Goal: Task Accomplishment & Management: Use online tool/utility

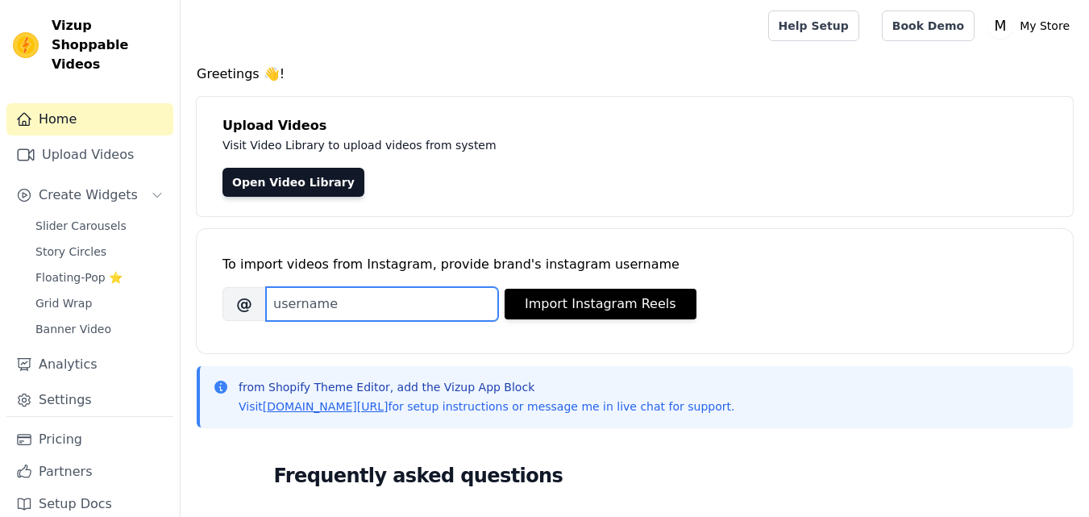
click at [360, 302] on input "Brand's Instagram Username" at bounding box center [382, 304] width 232 height 34
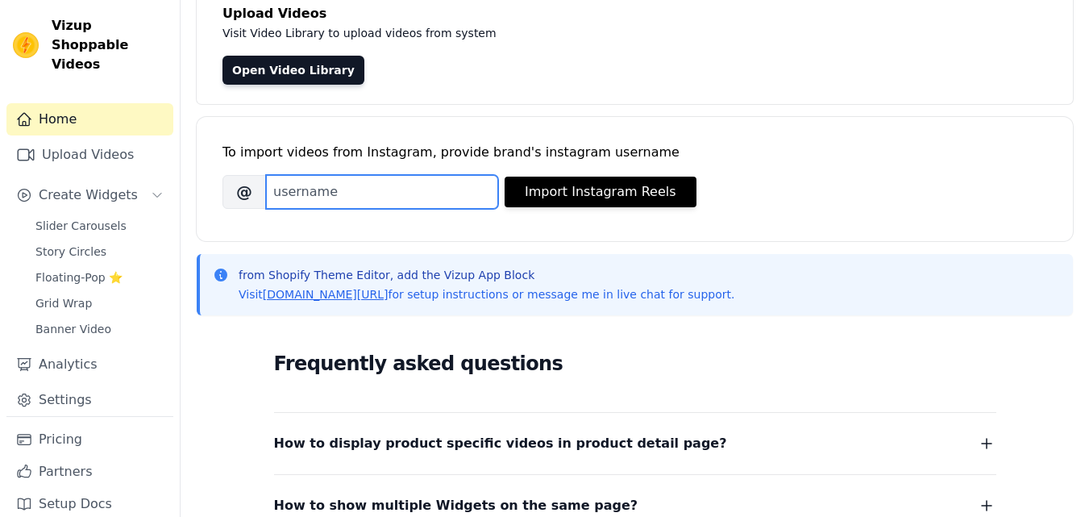
scroll to position [242, 0]
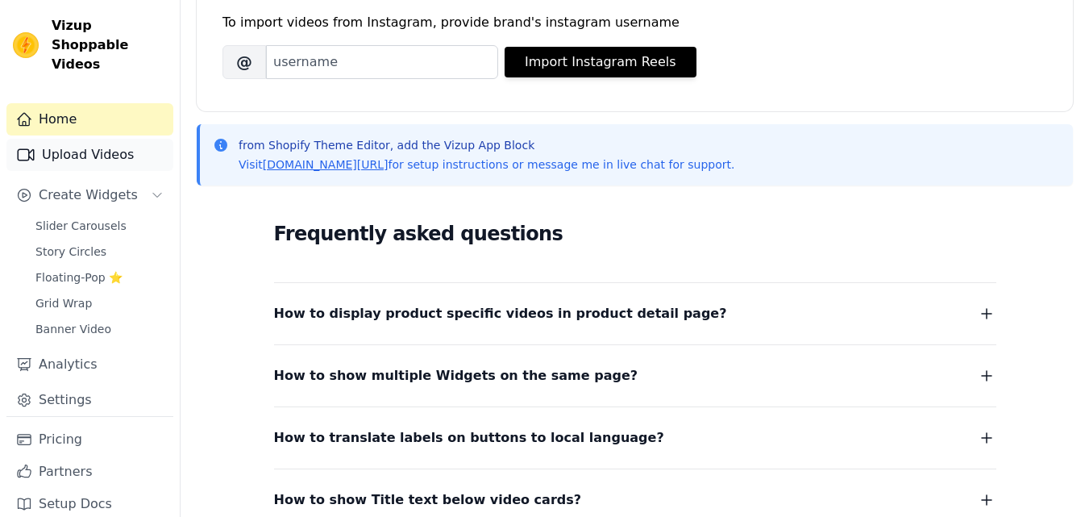
click at [124, 143] on link "Upload Videos" at bounding box center [89, 155] width 167 height 32
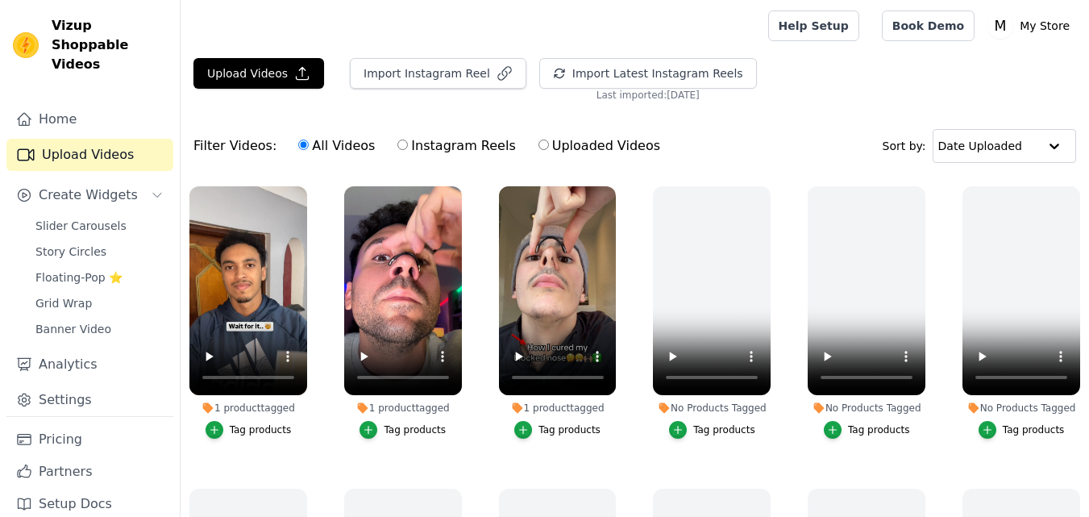
click at [398, 146] on input "Instagram Reels" at bounding box center [403, 144] width 10 height 10
radio input "true"
click at [539, 146] on input "Uploaded Videos" at bounding box center [544, 144] width 10 height 10
radio input "true"
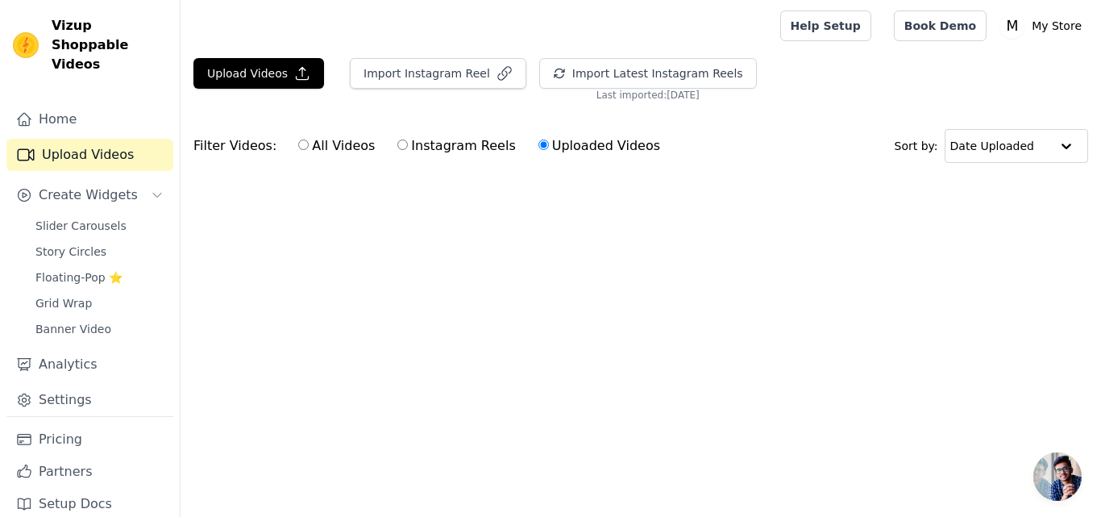
click at [298, 145] on input "All Videos" at bounding box center [303, 144] width 10 height 10
radio input "true"
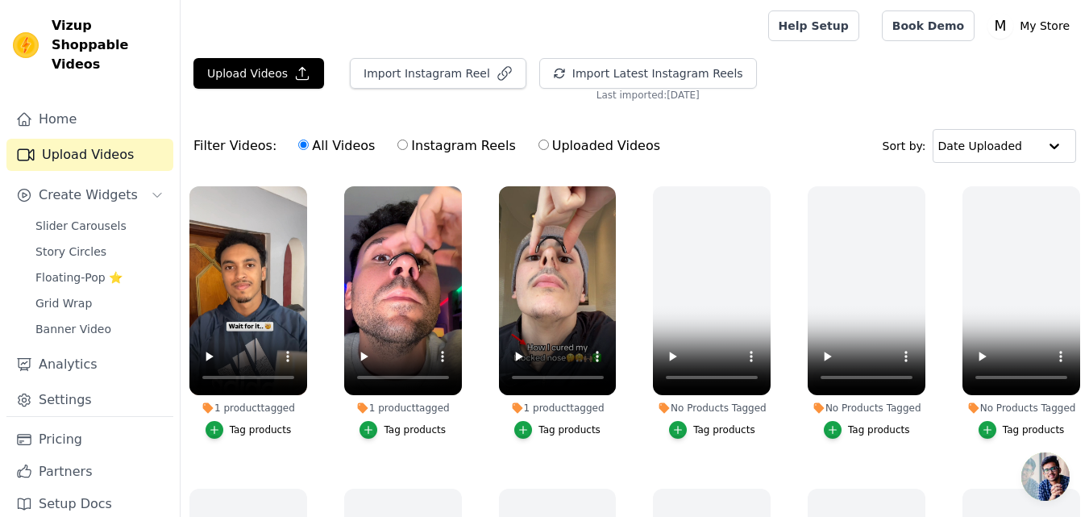
click at [515, 155] on div "All Videos Instagram Reels Uploaded Videos" at bounding box center [479, 145] width 380 height 37
click at [539, 150] on input "Uploaded Videos" at bounding box center [544, 144] width 10 height 10
radio input "true"
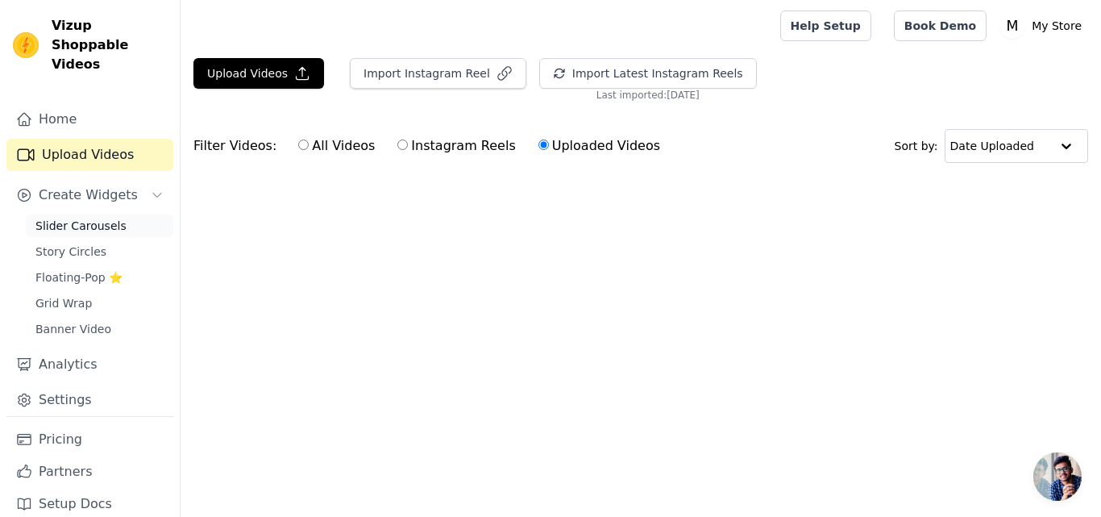
click at [107, 218] on span "Slider Carousels" at bounding box center [80, 226] width 91 height 16
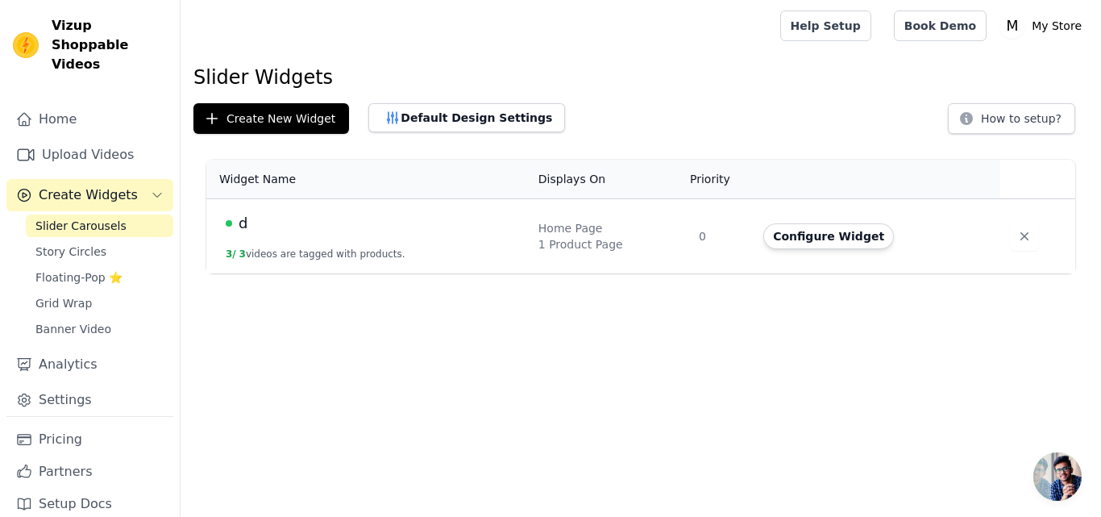
click at [129, 152] on div "Home Upload Videos Create Widgets Slider Carousels Story Circles Floating-Pop ⭐…" at bounding box center [89, 259] width 167 height 313
click at [131, 139] on link "Upload Videos" at bounding box center [89, 155] width 167 height 32
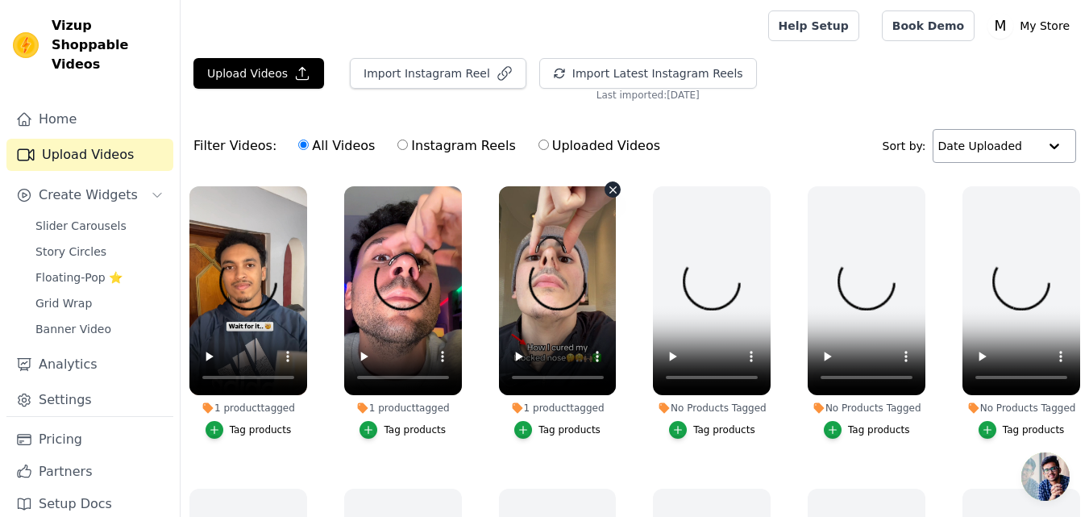
scroll to position [81, 0]
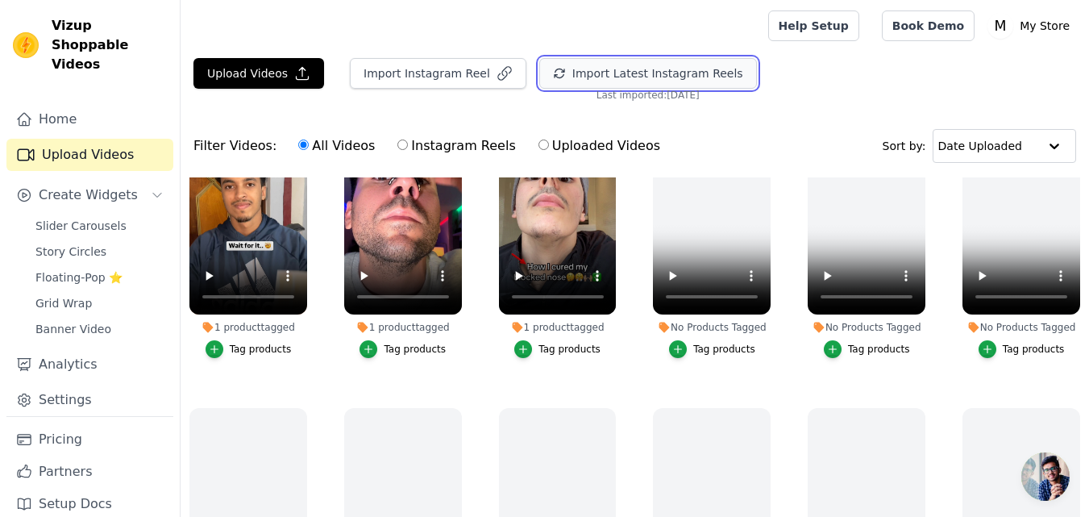
click at [588, 80] on button "Import Latest Instagram Reels" at bounding box center [648, 73] width 218 height 31
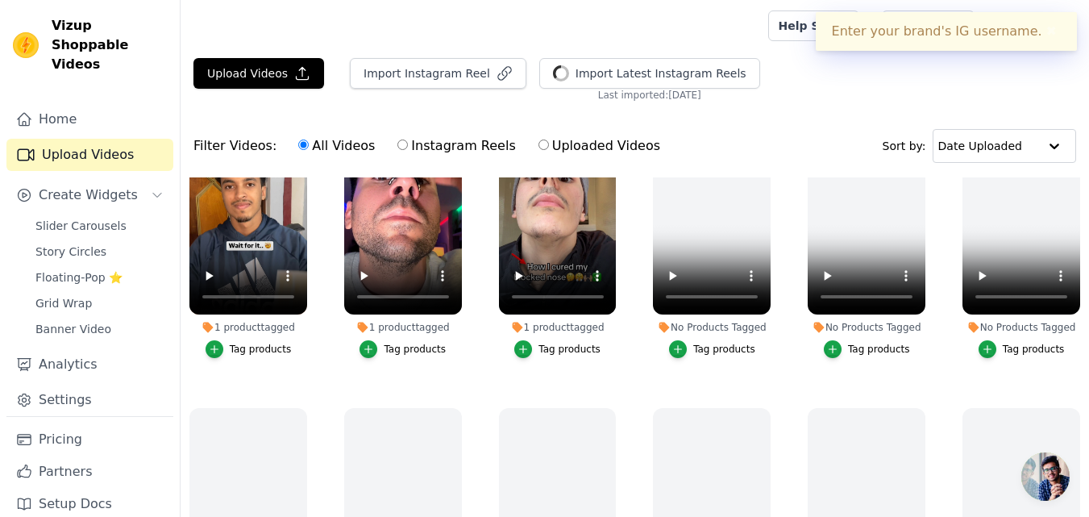
click at [1051, 33] on button "✖" at bounding box center [1052, 31] width 19 height 19
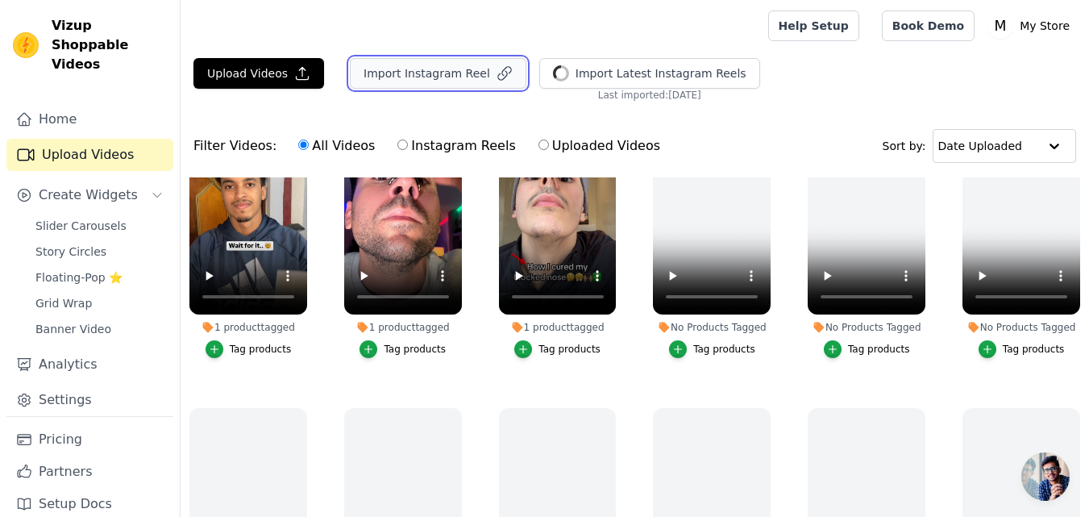
click at [439, 73] on button "Import Instagram Reel" at bounding box center [438, 73] width 177 height 31
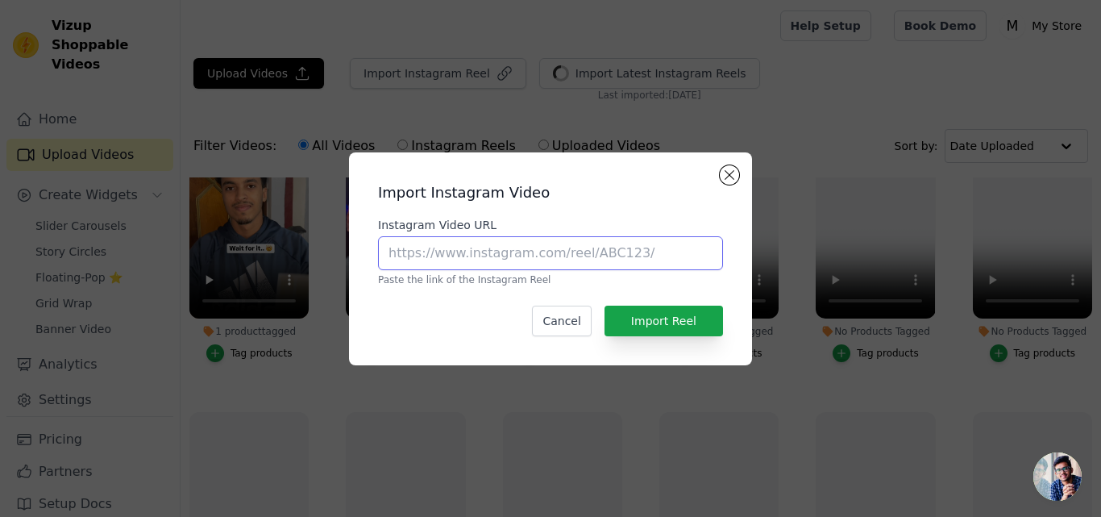
click at [544, 266] on input "Instagram Video URL" at bounding box center [550, 253] width 345 height 34
click at [484, 253] on input "Instagram Video URL" at bounding box center [550, 253] width 345 height 34
click at [460, 269] on input "Instagram Video URL" at bounding box center [550, 253] width 345 height 34
paste input "https://www.instagram.com/p/DNX9NPSq0uq/"
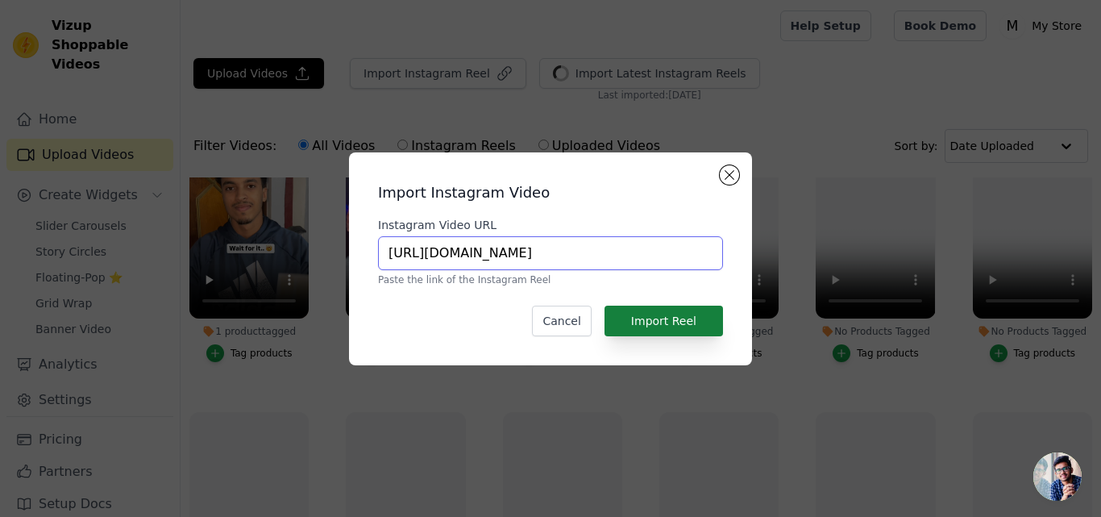
type input "https://www.instagram.com/p/DNX9NPSq0uq/"
click at [651, 314] on button "Import Reel" at bounding box center [664, 321] width 119 height 31
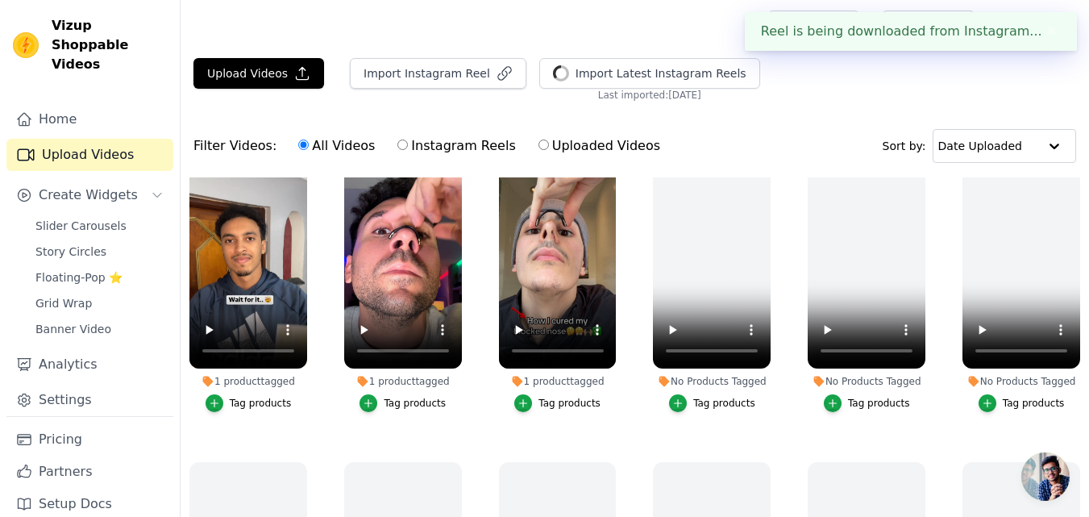
scroll to position [0, 0]
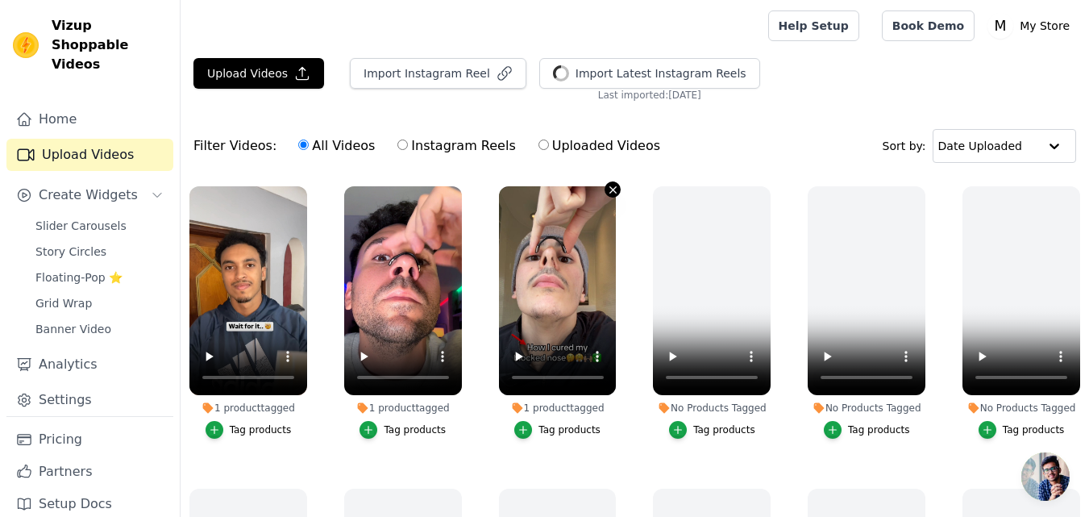
click at [613, 186] on icon "button" at bounding box center [613, 190] width 12 height 12
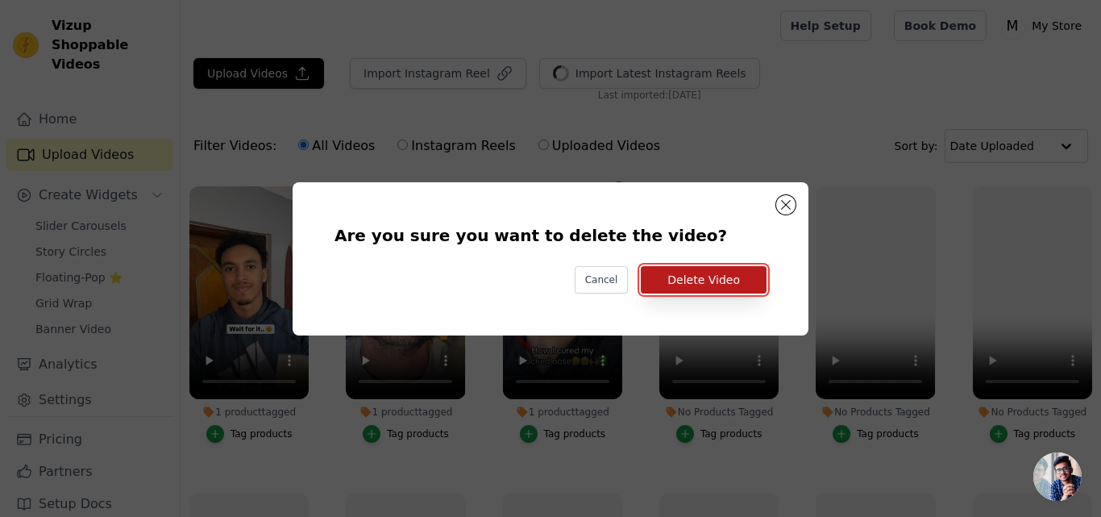
click at [688, 271] on button "Delete Video" at bounding box center [704, 279] width 126 height 27
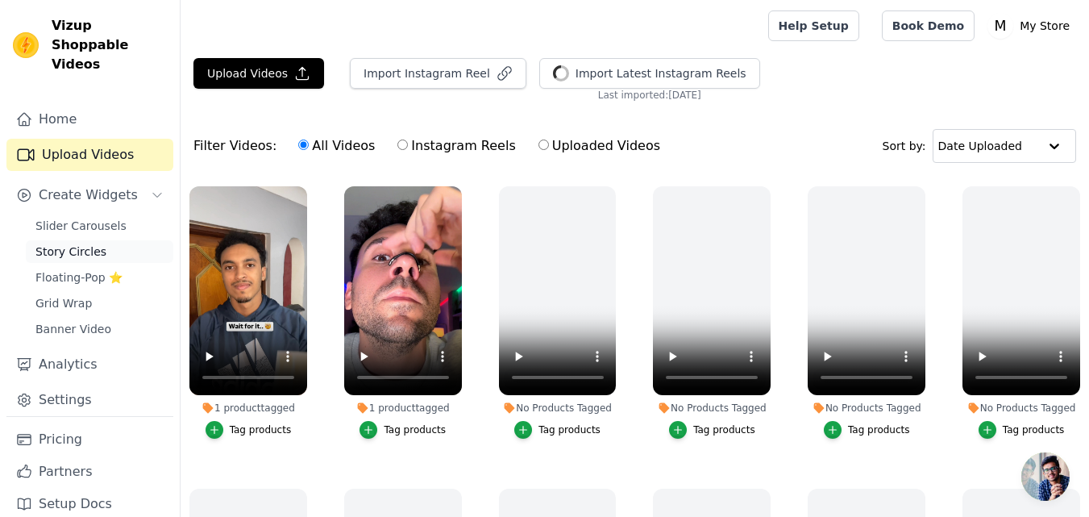
click at [90, 244] on span "Story Circles" at bounding box center [70, 252] width 71 height 16
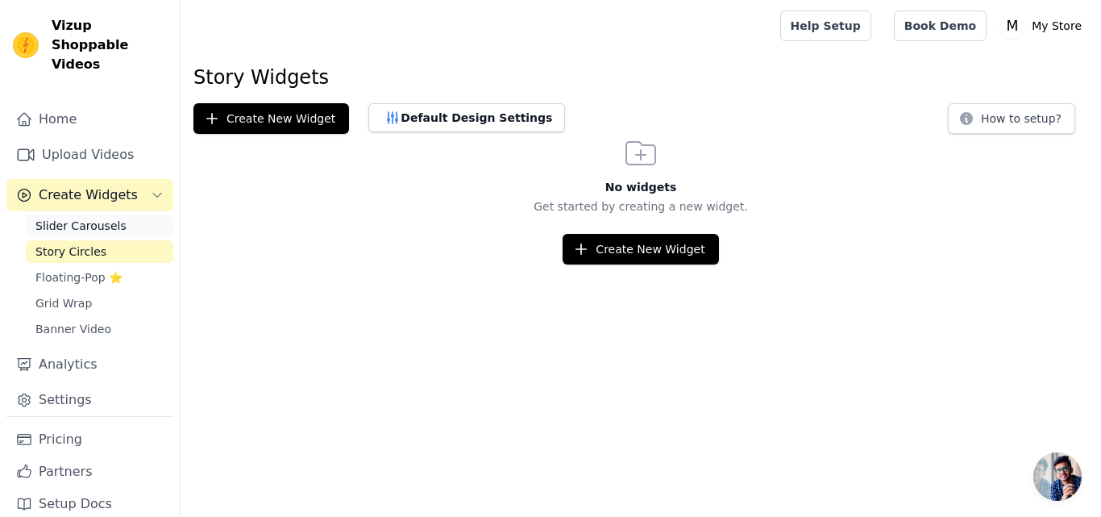
click at [108, 218] on span "Slider Carousels" at bounding box center [80, 226] width 91 height 16
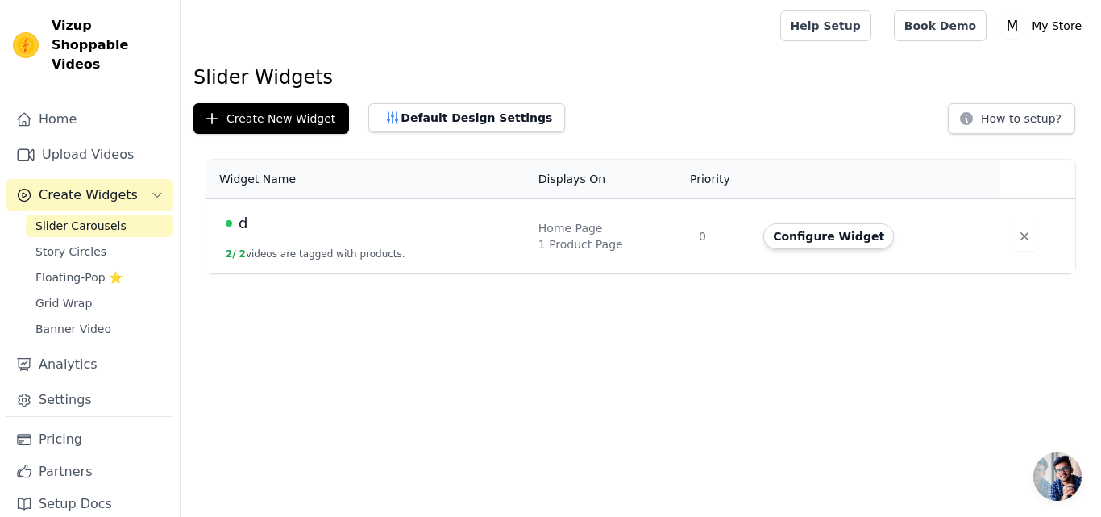
click at [543, 239] on div "1 Product Page" at bounding box center [609, 244] width 141 height 16
click at [815, 236] on button "Configure Widget" at bounding box center [829, 236] width 131 height 26
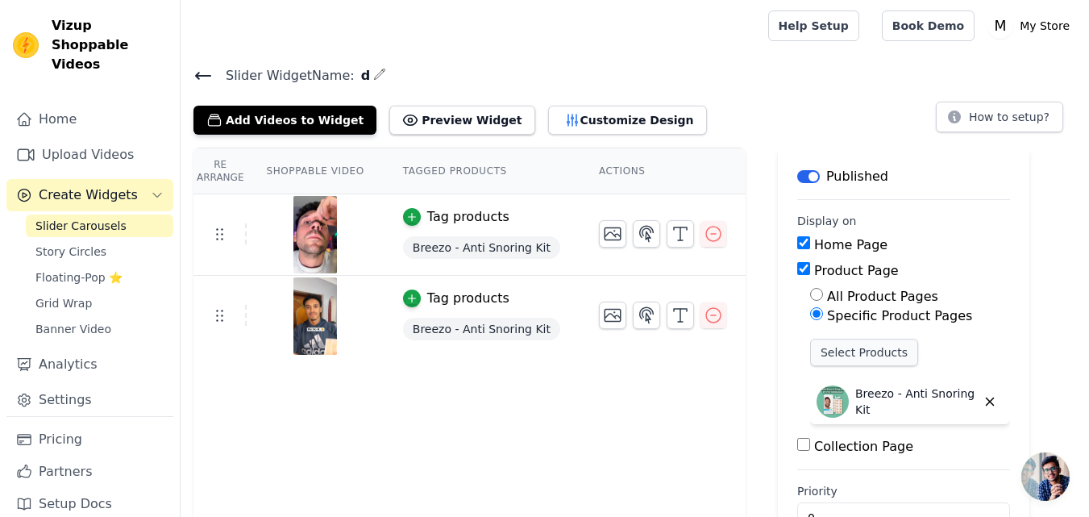
scroll to position [48, 0]
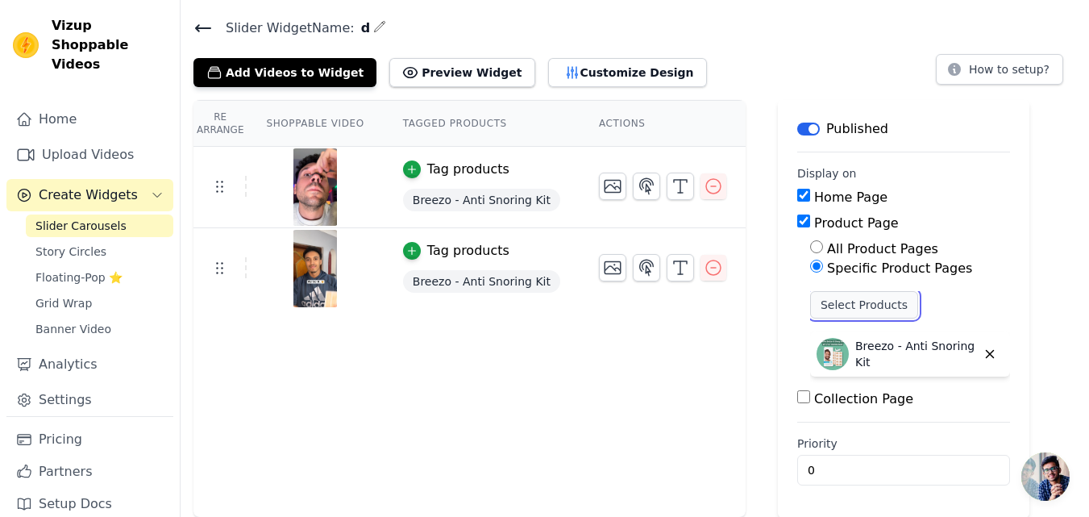
click at [819, 293] on button "Select Products" at bounding box center [864, 304] width 108 height 27
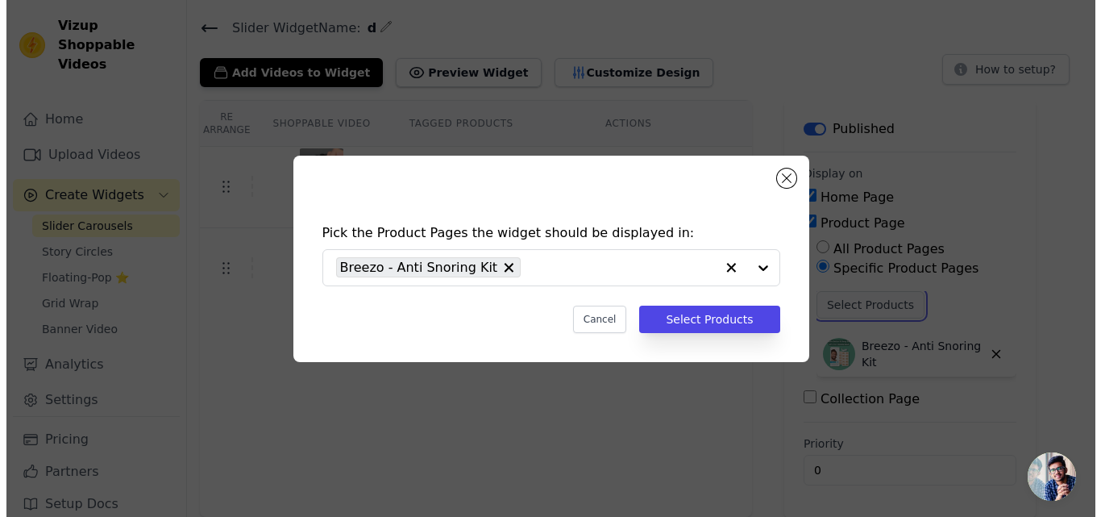
scroll to position [0, 0]
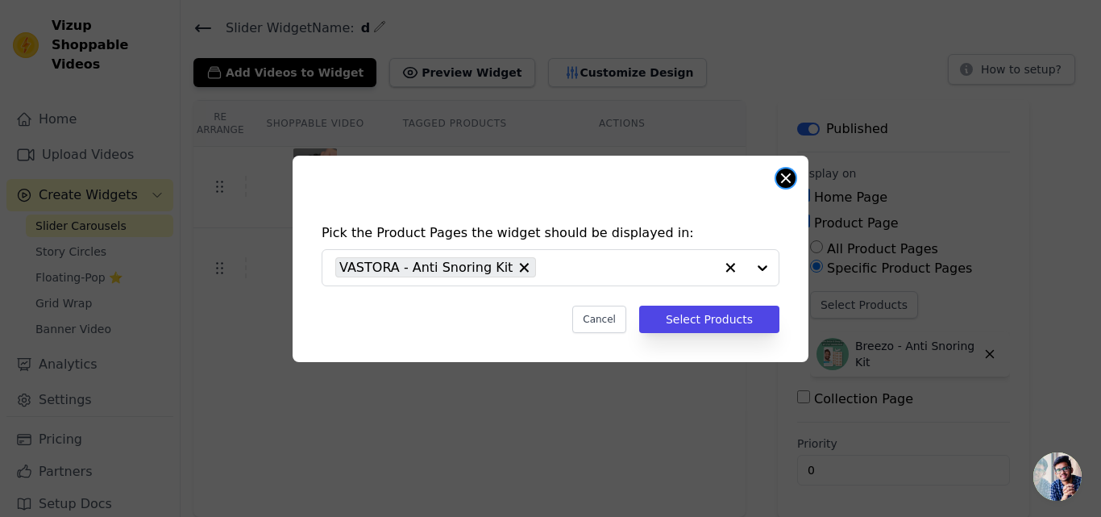
click at [793, 177] on button "Close modal" at bounding box center [785, 178] width 19 height 19
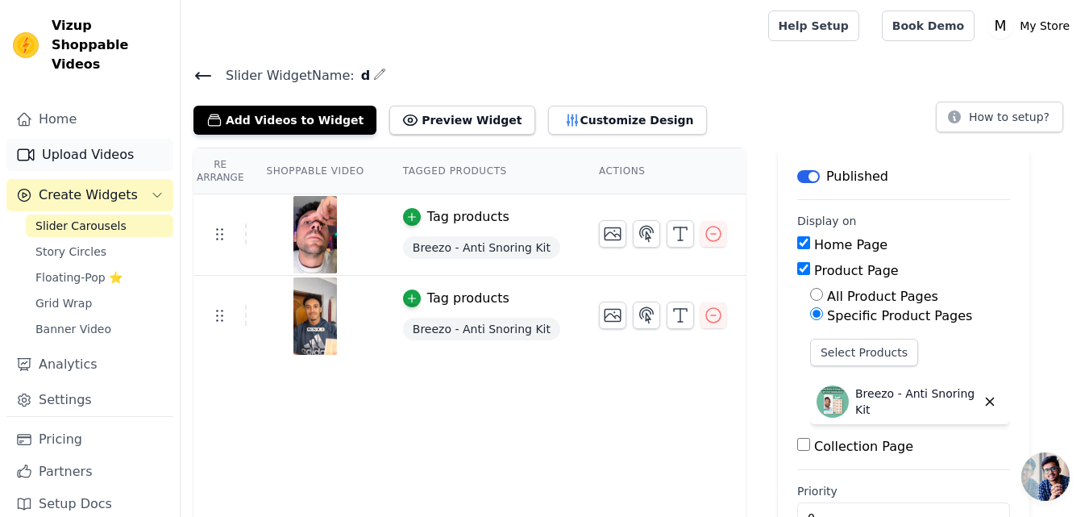
click at [96, 139] on link "Upload Videos" at bounding box center [89, 155] width 167 height 32
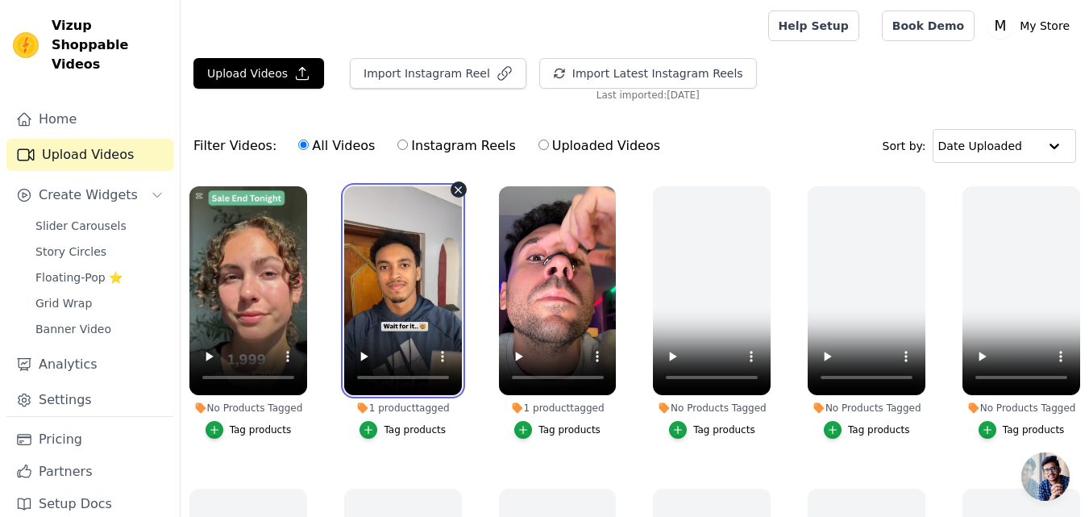
click at [349, 323] on video at bounding box center [403, 290] width 118 height 209
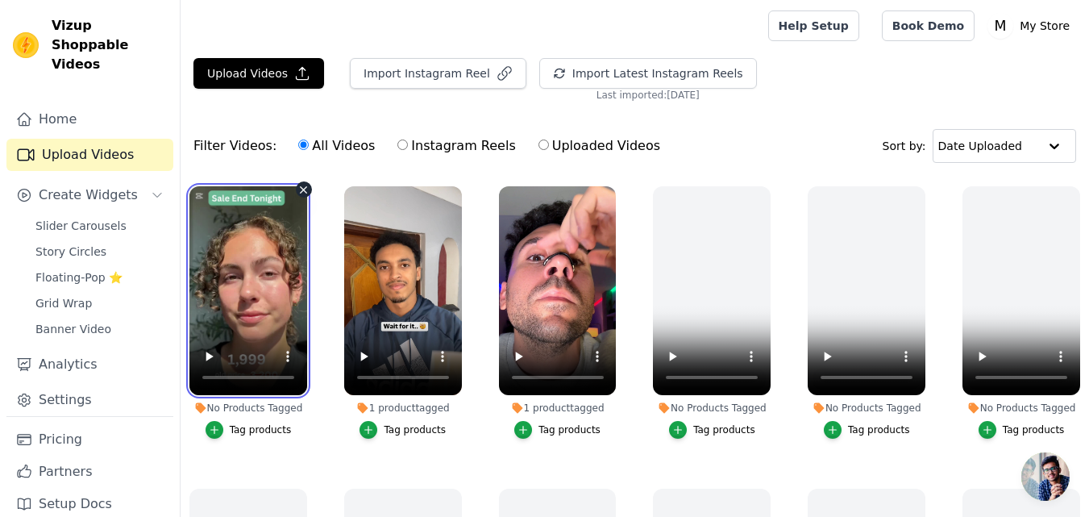
click at [295, 269] on video at bounding box center [248, 290] width 118 height 209
click at [246, 269] on video at bounding box center [248, 290] width 118 height 209
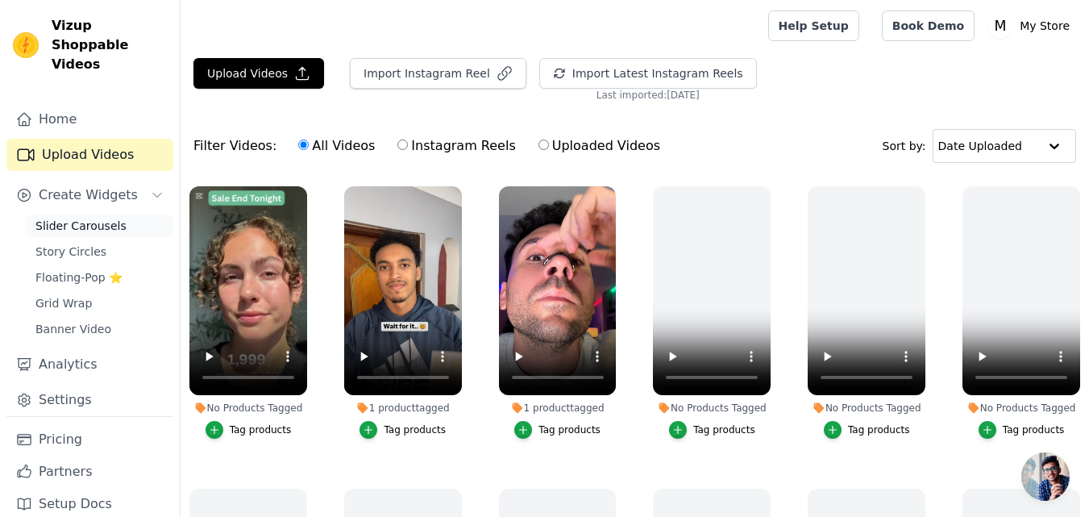
click at [108, 218] on span "Slider Carousels" at bounding box center [80, 226] width 91 height 16
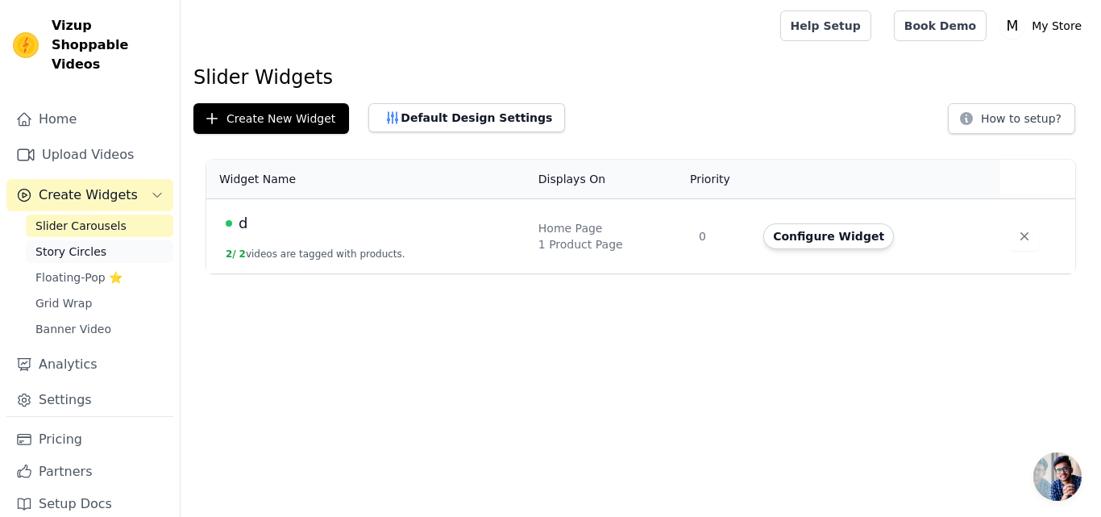
click at [99, 240] on link "Story Circles" at bounding box center [100, 251] width 148 height 23
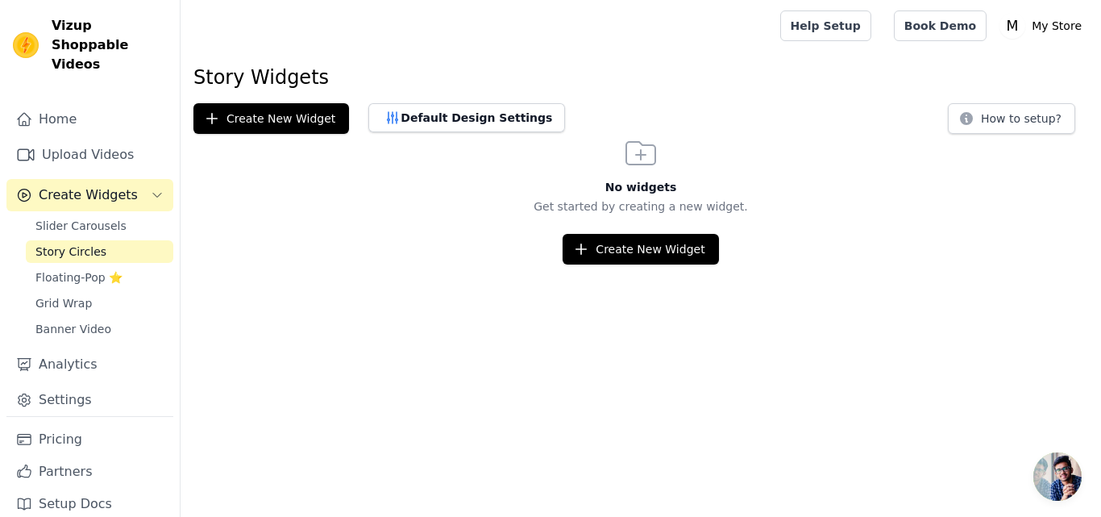
click at [103, 191] on button "Create Widgets" at bounding box center [89, 195] width 167 height 32
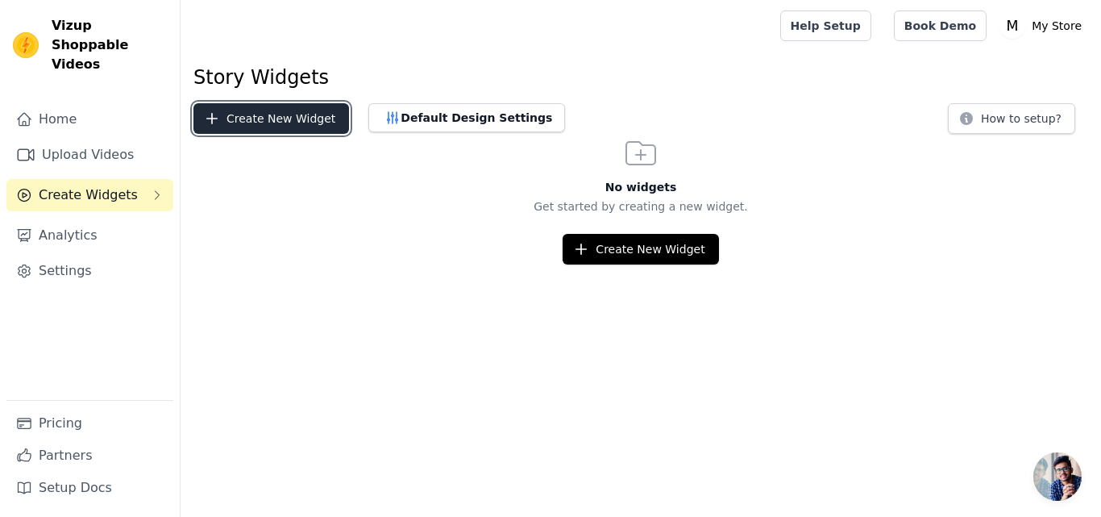
click at [312, 123] on button "Create New Widget" at bounding box center [272, 118] width 156 height 31
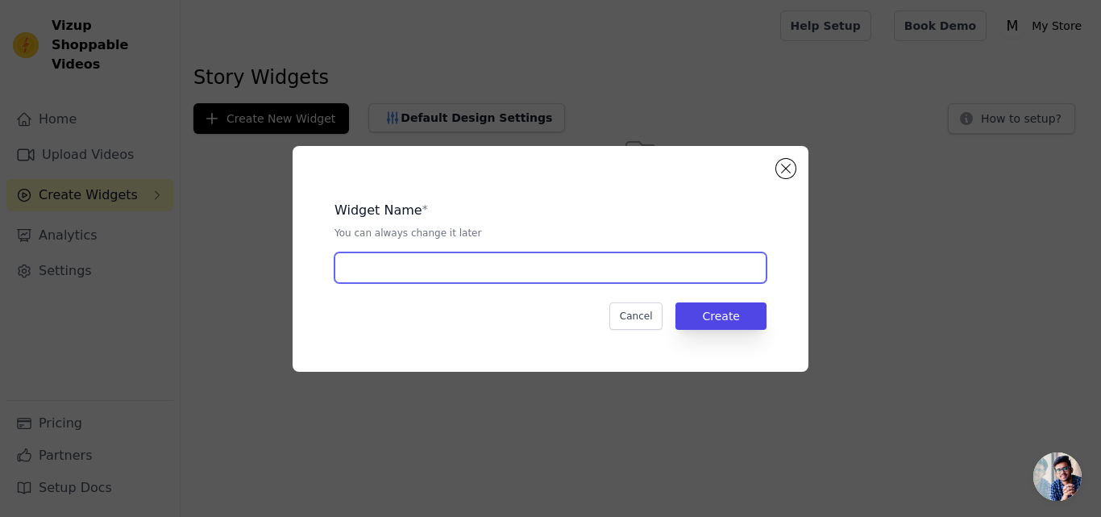
click at [531, 255] on input "text" at bounding box center [551, 267] width 432 height 31
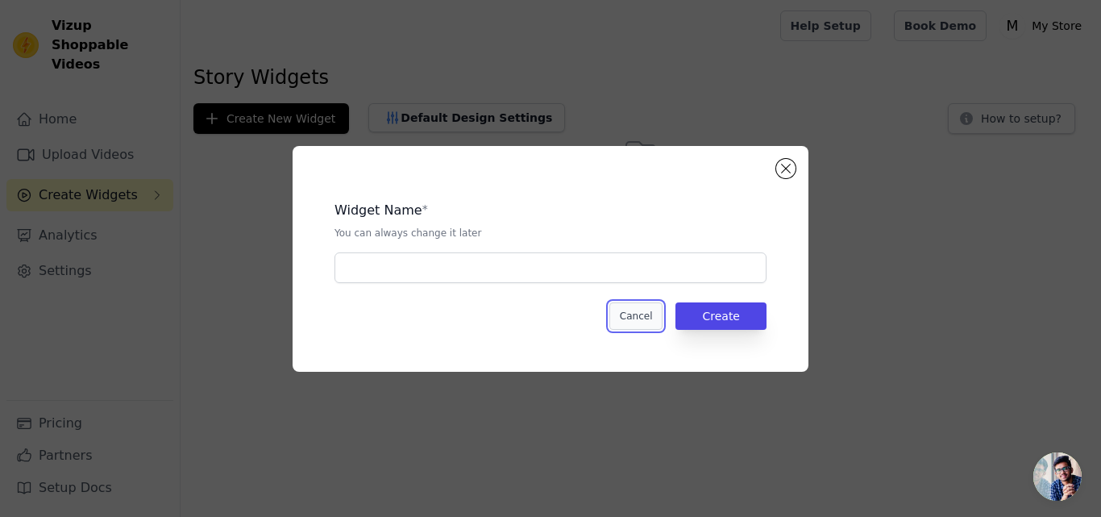
click at [637, 305] on button "Cancel" at bounding box center [637, 315] width 54 height 27
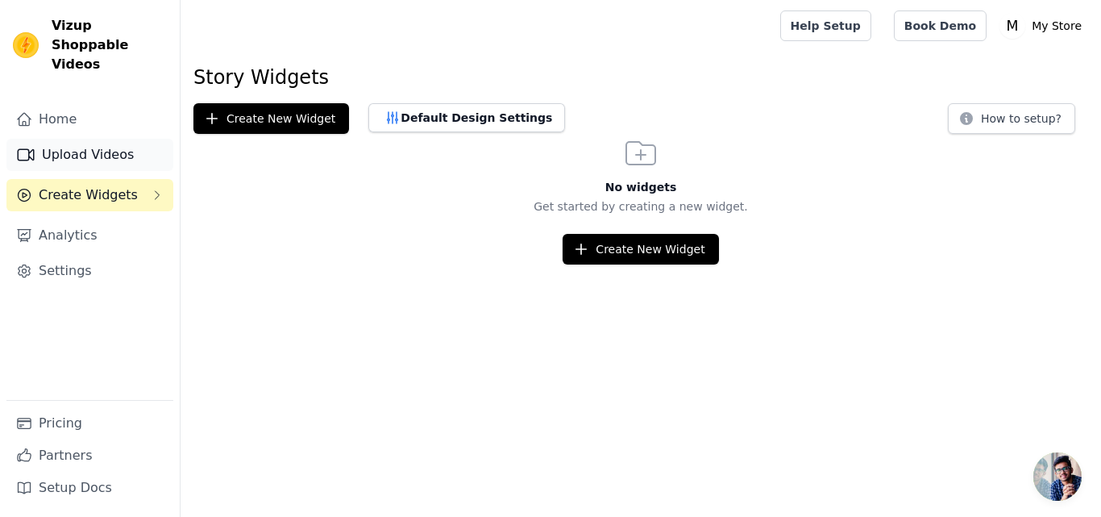
click at [81, 139] on link "Upload Videos" at bounding box center [89, 155] width 167 height 32
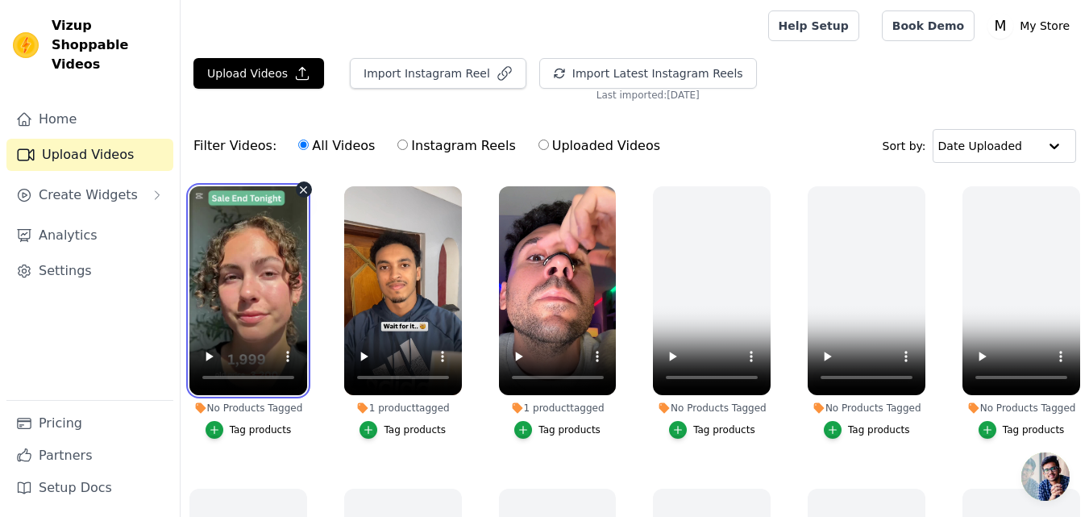
click at [283, 198] on video at bounding box center [248, 290] width 118 height 209
click at [251, 285] on video at bounding box center [248, 290] width 118 height 209
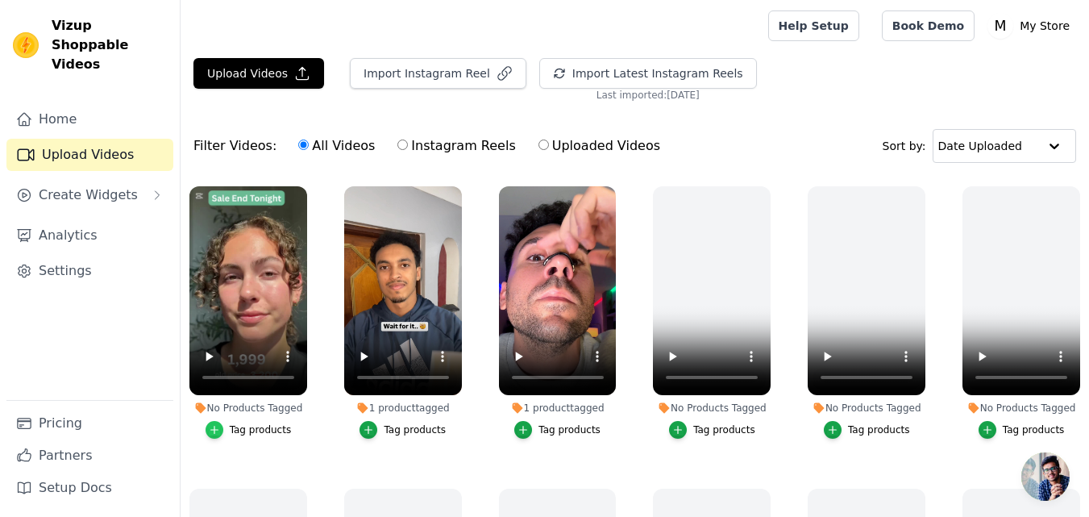
click at [220, 425] on icon "button" at bounding box center [214, 429] width 11 height 11
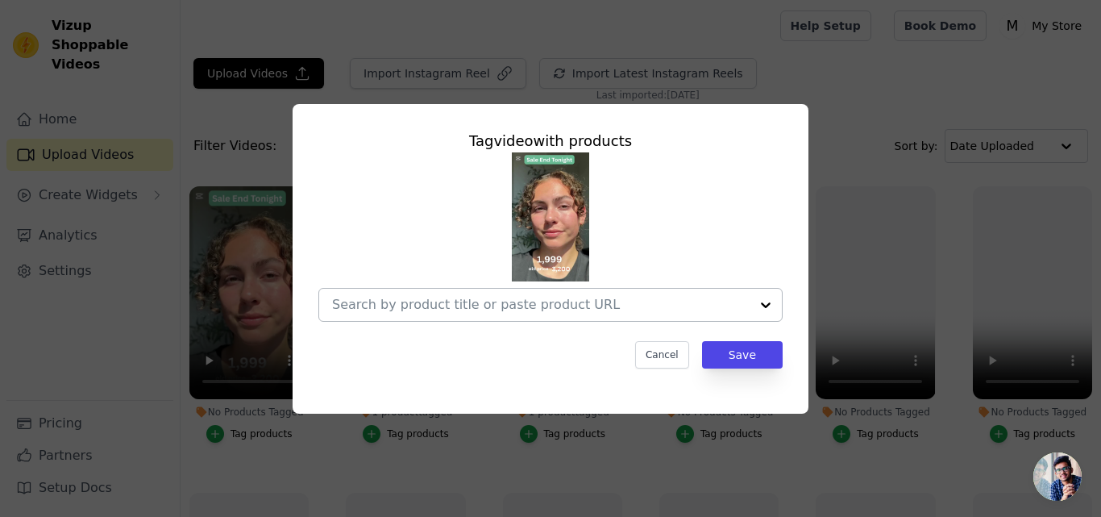
click at [739, 306] on input "No Products Tagged Tag video with products Cancel Save Tag products" at bounding box center [541, 304] width 418 height 15
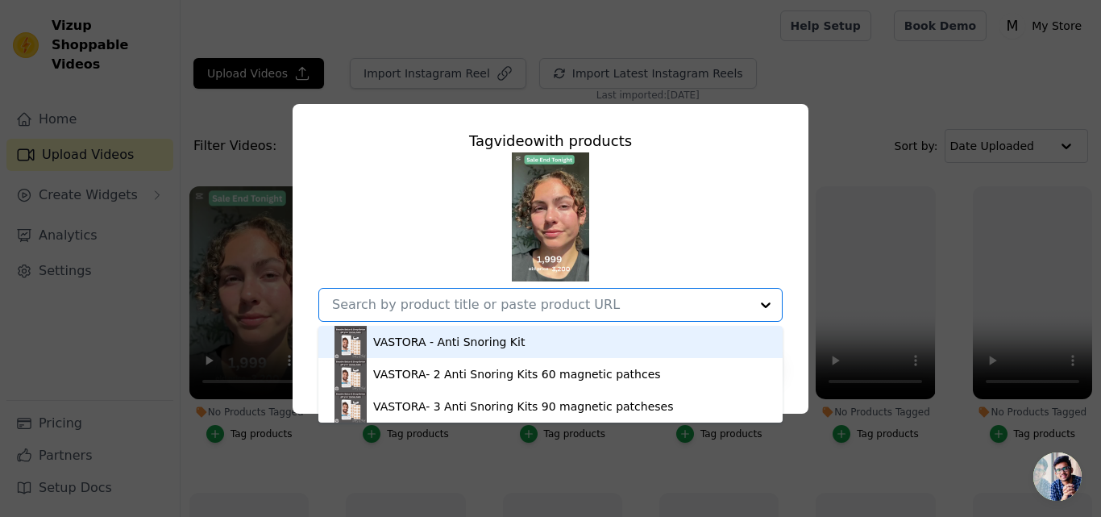
click at [460, 349] on div "VASTORA - Anti Snoring Kit" at bounding box center [449, 342] width 152 height 16
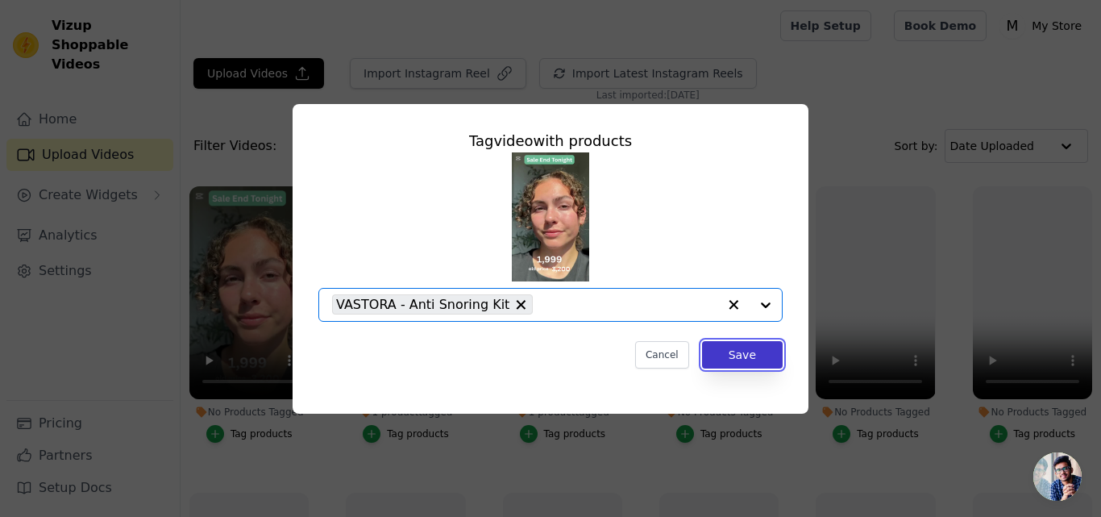
click at [744, 348] on button "Save" at bounding box center [742, 354] width 81 height 27
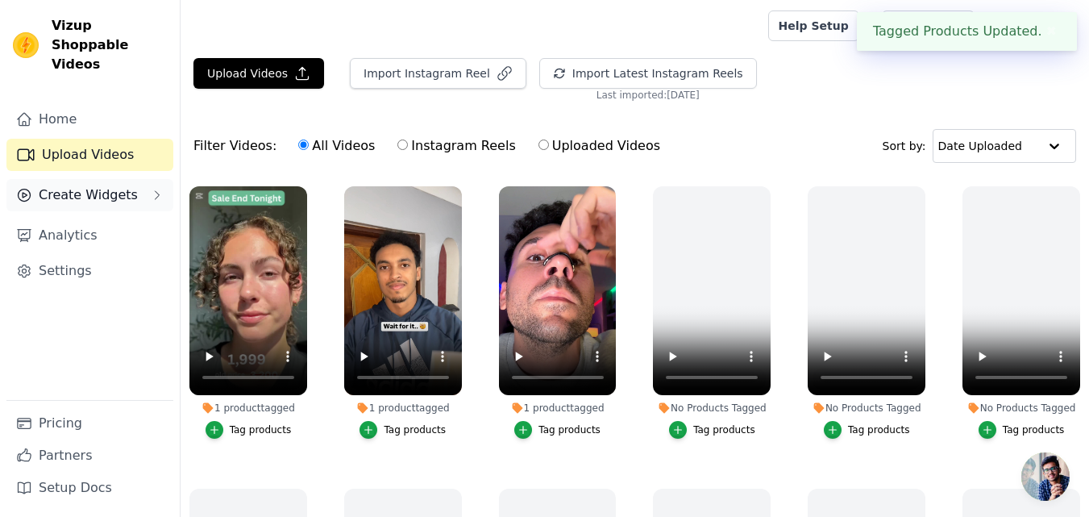
click at [102, 185] on span "Create Widgets" at bounding box center [88, 194] width 99 height 19
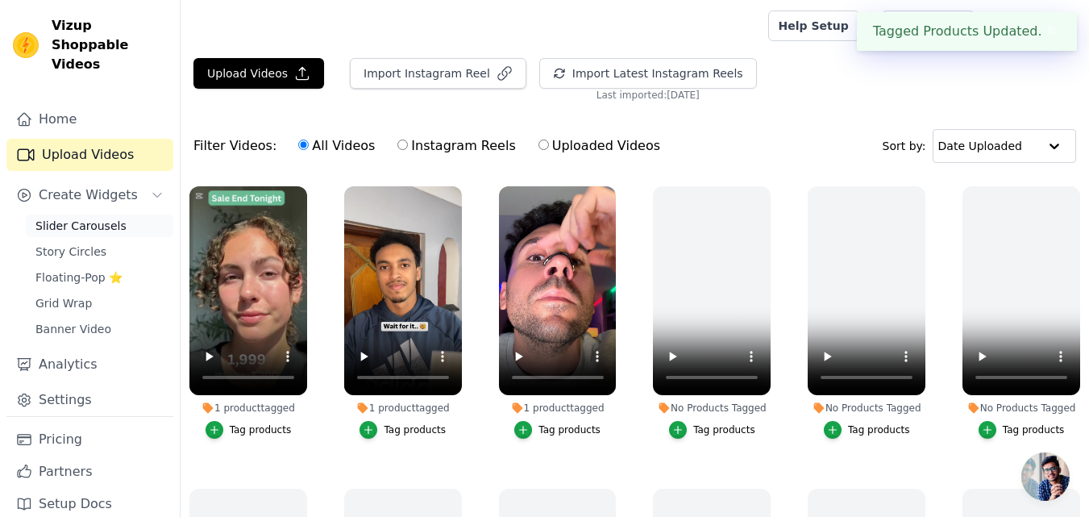
click at [103, 218] on span "Slider Carousels" at bounding box center [80, 226] width 91 height 16
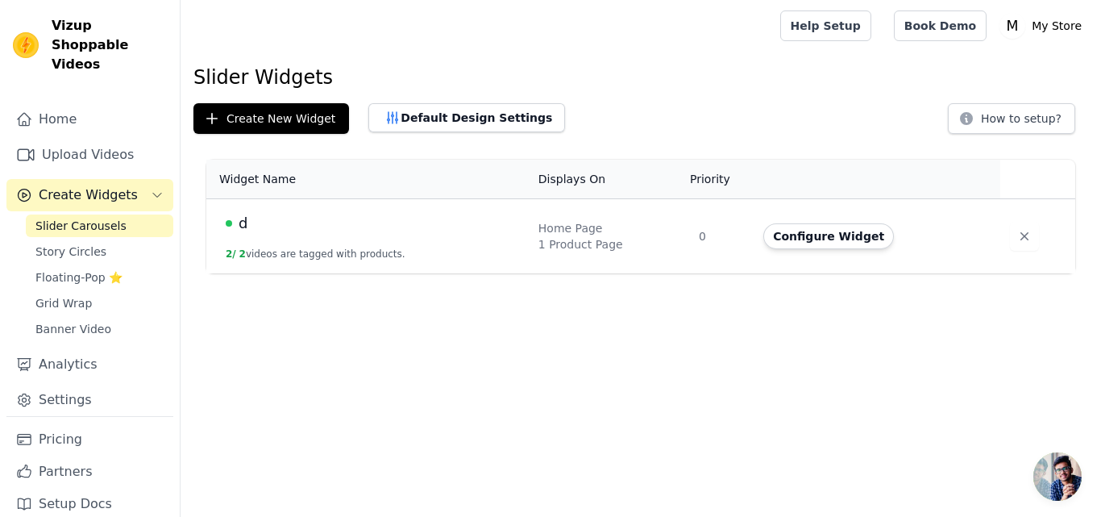
click at [385, 237] on td "d 2 / 2 videos are tagged with products." at bounding box center [367, 236] width 323 height 75
drag, startPoint x: 555, startPoint y: 234, endPoint x: 804, endPoint y: 232, distance: 249.2
click at [556, 234] on div "Home Page" at bounding box center [609, 228] width 141 height 16
drag, startPoint x: 725, startPoint y: 227, endPoint x: 772, endPoint y: 235, distance: 48.1
click at [740, 231] on td "0" at bounding box center [721, 236] width 65 height 75
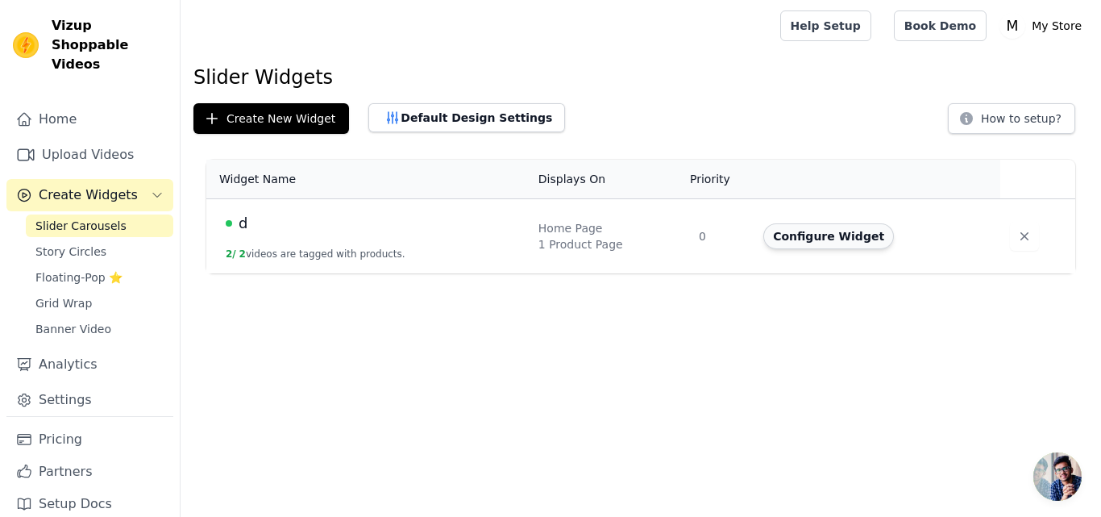
click at [870, 247] on button "Configure Widget" at bounding box center [829, 236] width 131 height 26
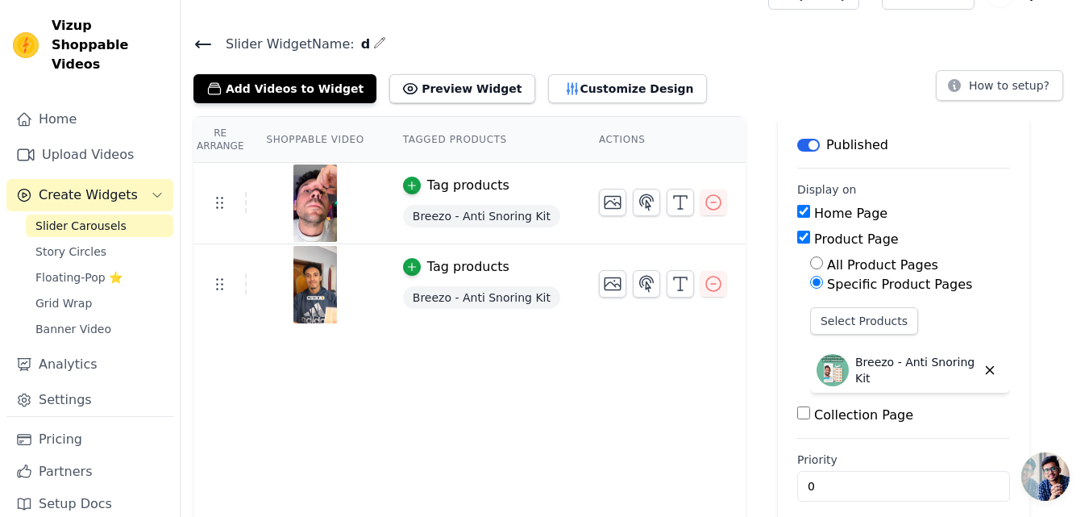
scroll to position [48, 0]
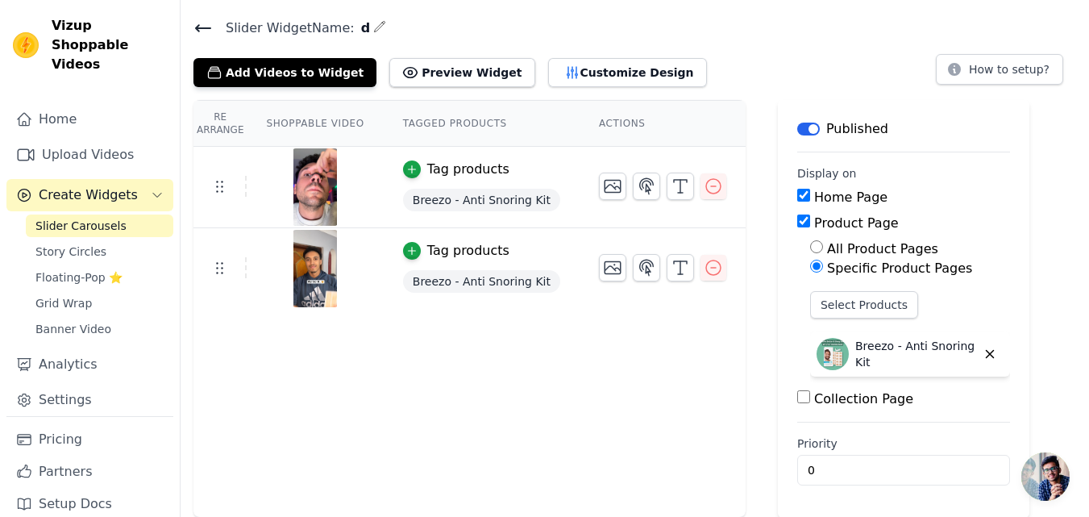
click at [827, 251] on label "All Product Pages" at bounding box center [882, 248] width 111 height 15
click at [810, 251] on input "All Product Pages" at bounding box center [816, 246] width 13 height 13
radio input "true"
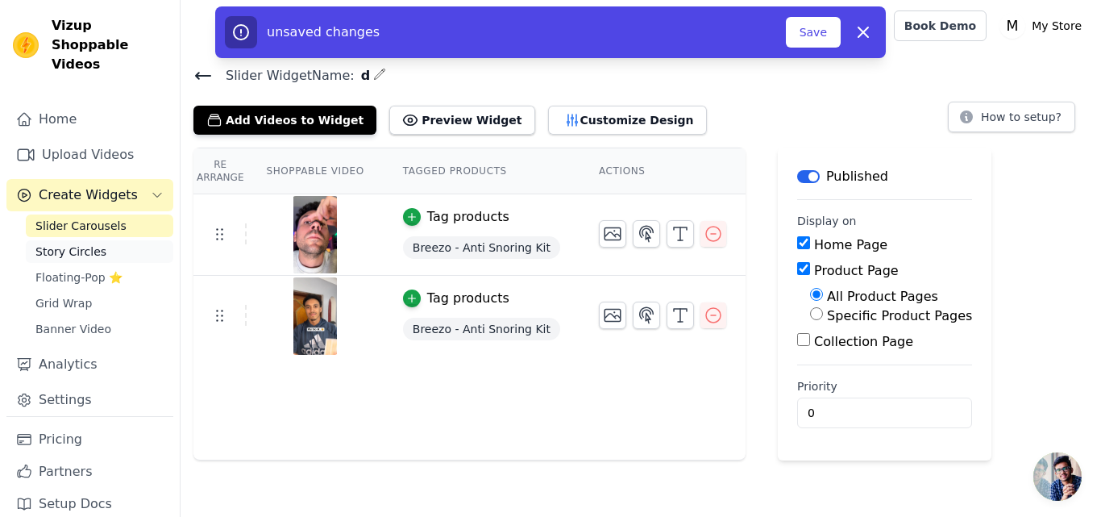
click at [77, 244] on span "Story Circles" at bounding box center [70, 252] width 71 height 16
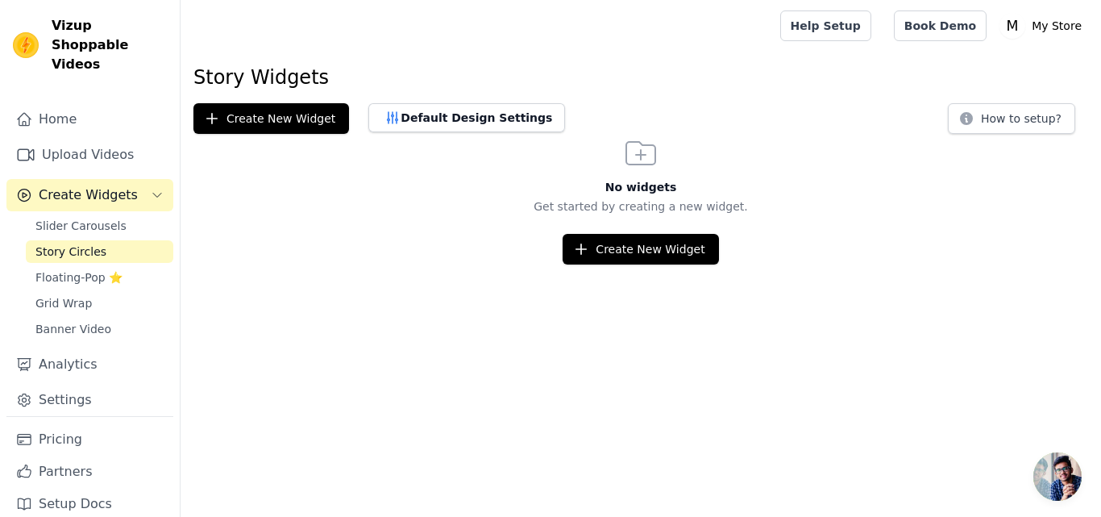
click at [77, 244] on span "Story Circles" at bounding box center [70, 252] width 71 height 16
click at [80, 269] on span "Floating-Pop ⭐" at bounding box center [78, 277] width 87 height 16
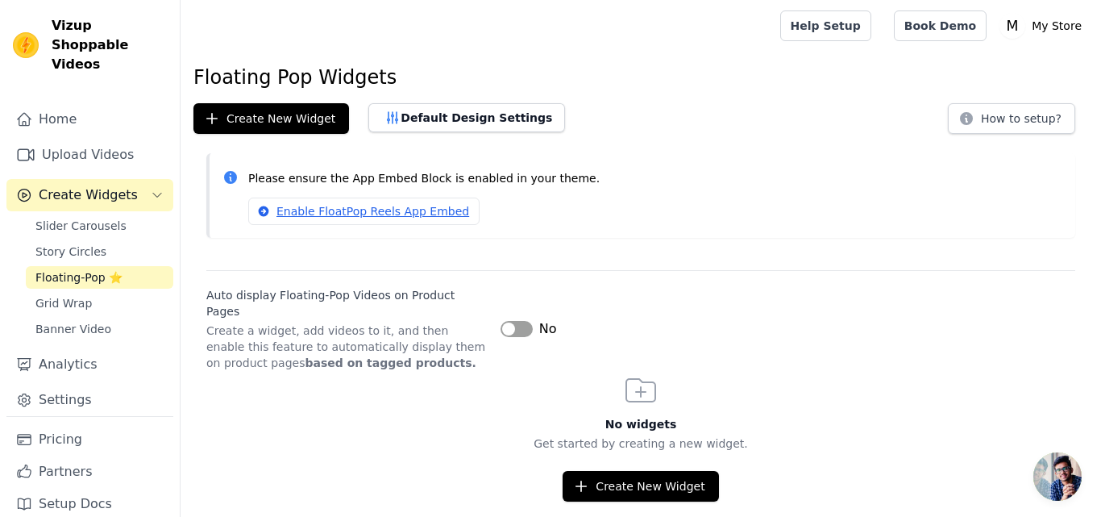
click at [80, 271] on div "Slider Carousels Story Circles Floating-Pop ⭐ Grid Wrap Banner Video" at bounding box center [100, 277] width 148 height 126
click at [94, 142] on link "Upload Videos" at bounding box center [89, 155] width 167 height 32
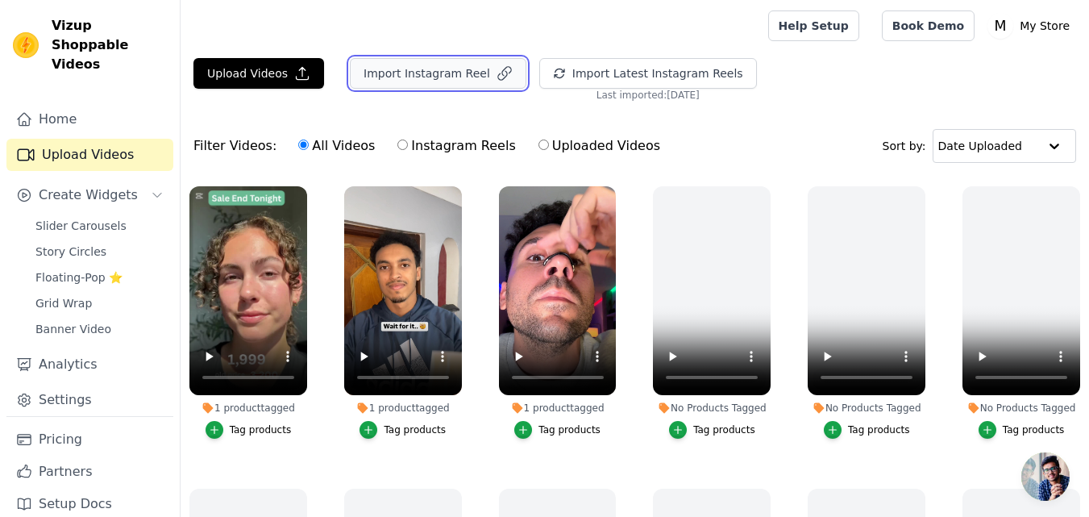
click at [416, 77] on button "Import Instagram Reel" at bounding box center [438, 73] width 177 height 31
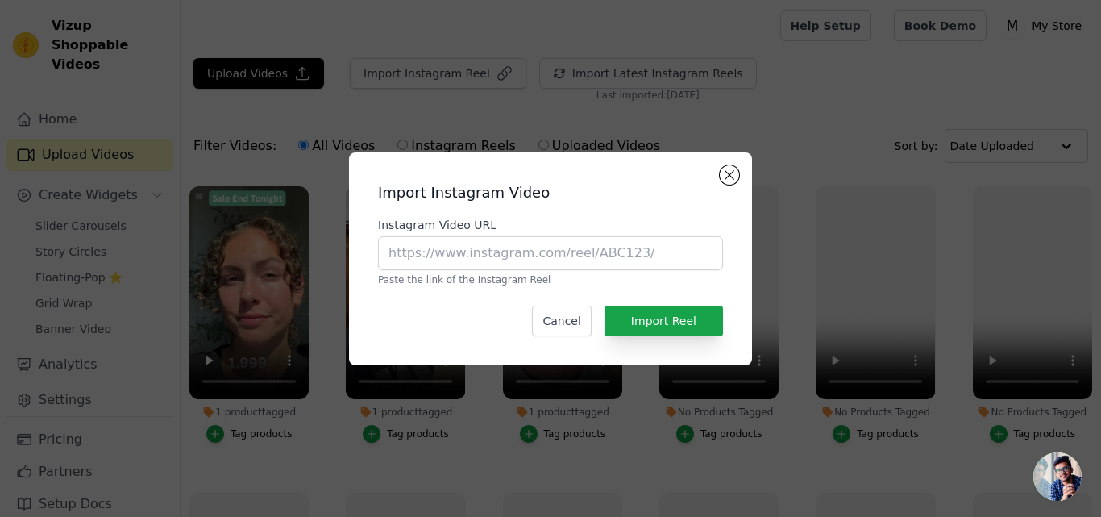
click at [744, 175] on div "Import Instagram Video Instagram Video URL Paste the link of the Instagram Reel…" at bounding box center [550, 258] width 403 height 213
click at [728, 177] on button "Close modal" at bounding box center [729, 174] width 19 height 19
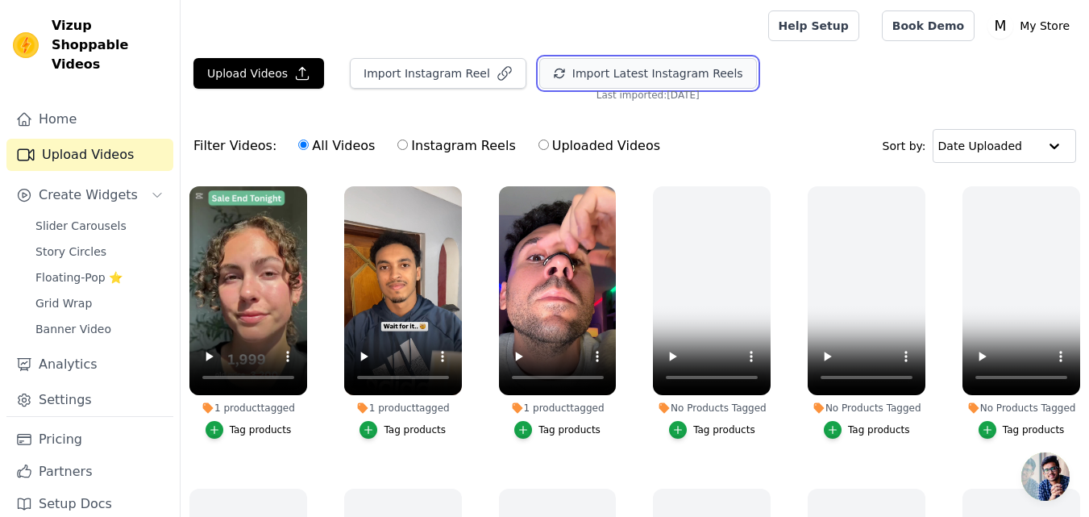
click at [664, 86] on button "Import Latest Instagram Reels" at bounding box center [648, 73] width 218 height 31
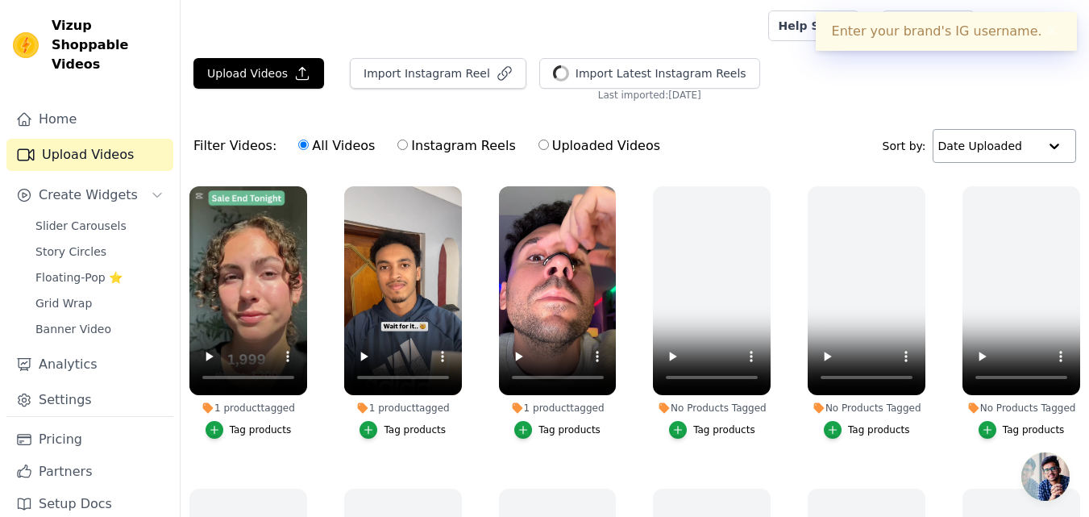
click at [1017, 149] on input "text" at bounding box center [989, 146] width 100 height 32
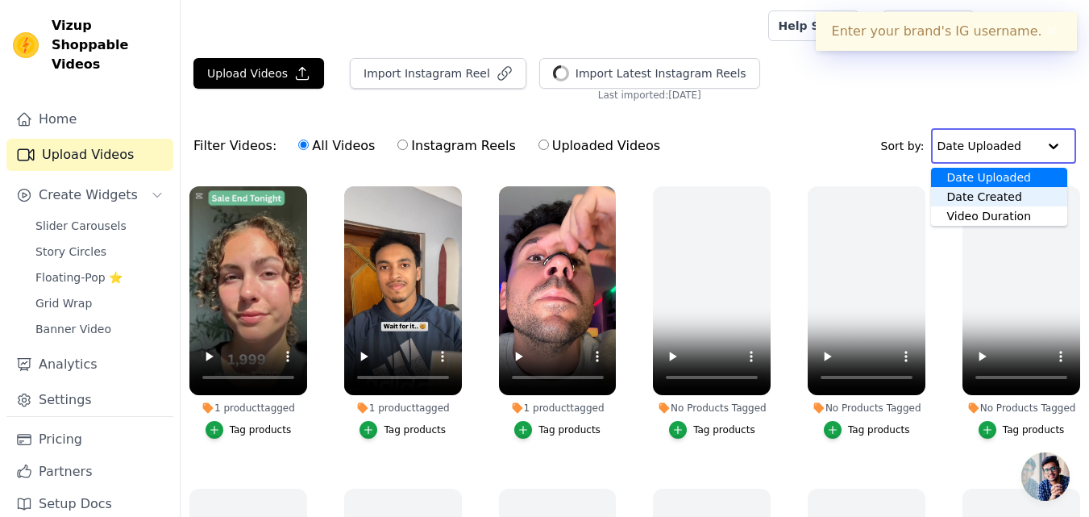
click at [977, 189] on div "Date Created" at bounding box center [999, 196] width 136 height 19
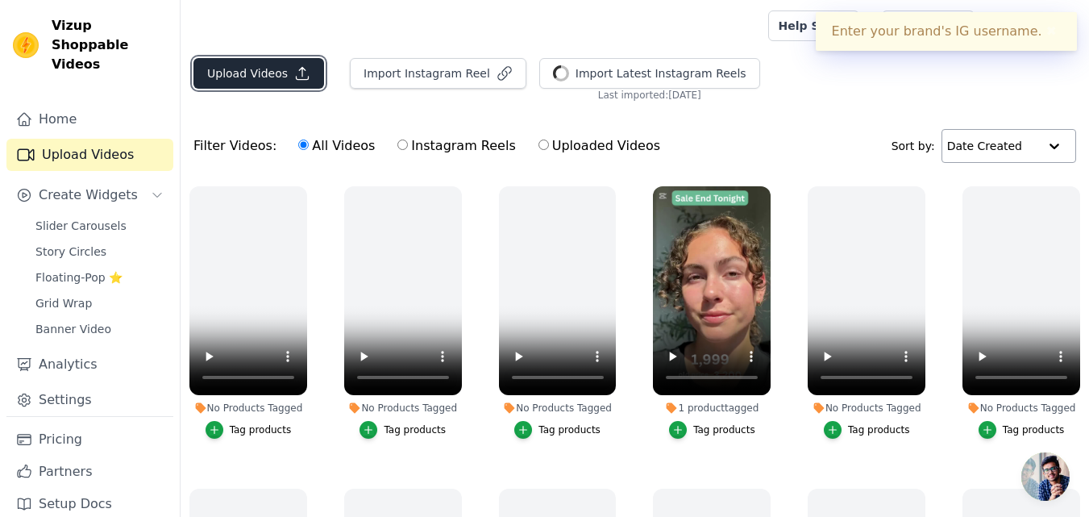
click at [247, 60] on button "Upload Videos" at bounding box center [259, 73] width 131 height 31
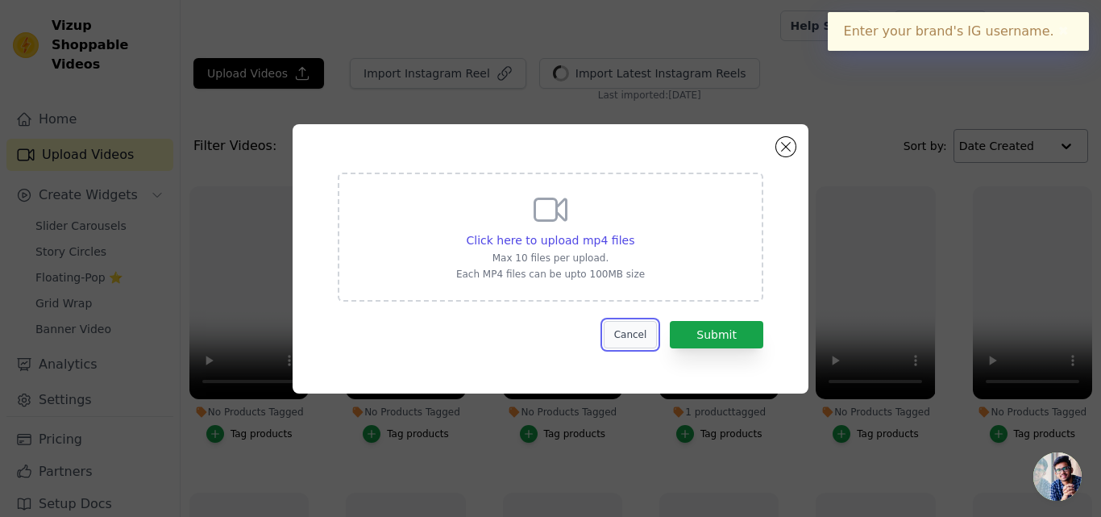
click at [619, 322] on button "Cancel" at bounding box center [631, 334] width 54 height 27
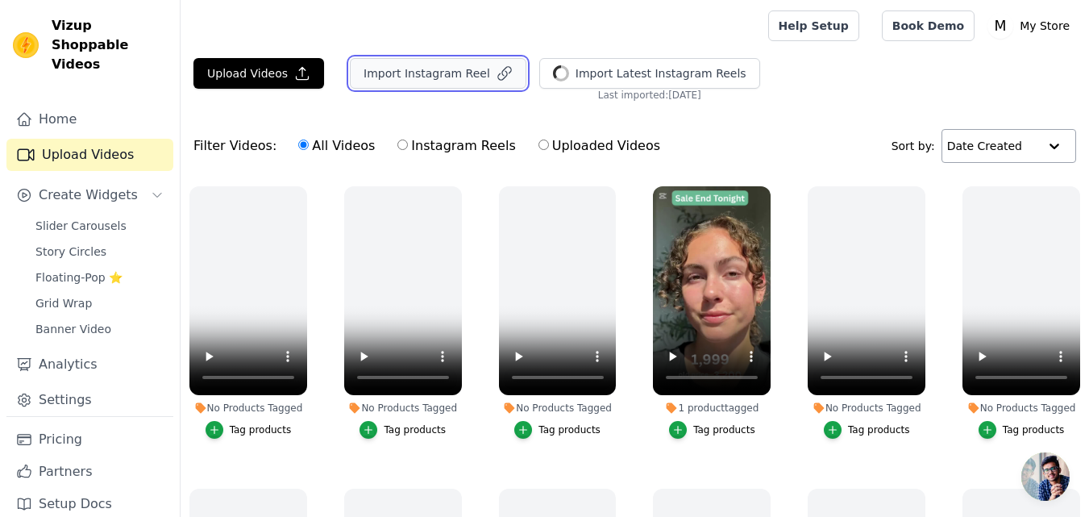
click at [438, 77] on button "Import Instagram Reel" at bounding box center [438, 73] width 177 height 31
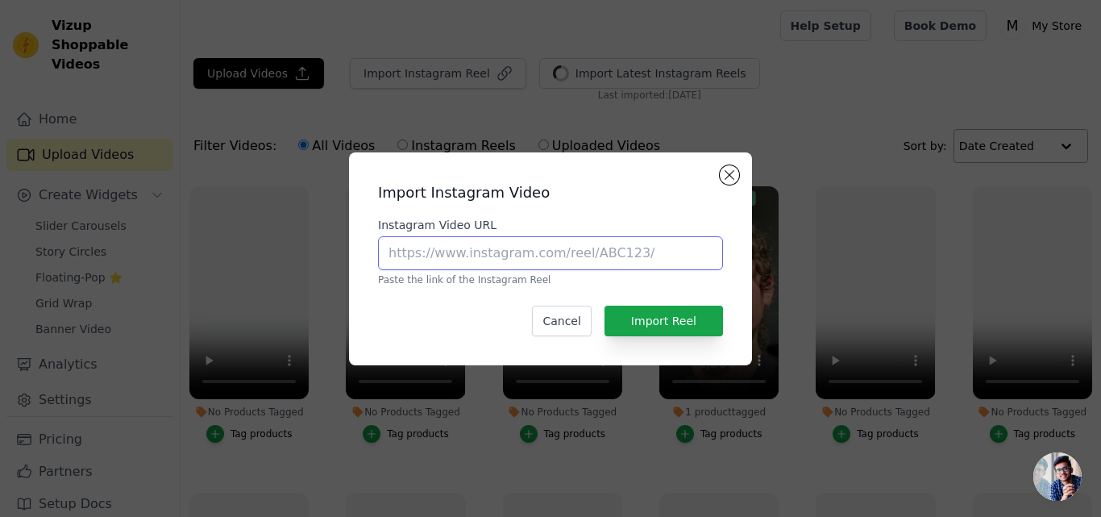
click at [510, 248] on input "Instagram Video URL" at bounding box center [550, 253] width 345 height 34
paste input "https://www.instagram.com/p/DNX9NPSq0uq/"
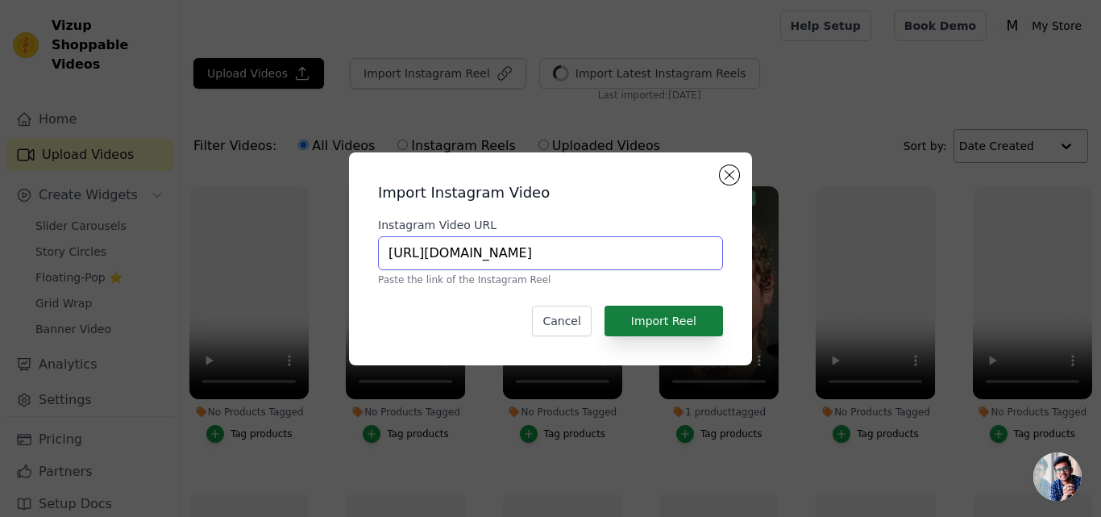
type input "https://www.instagram.com/p/DNX9NPSq0uq/"
click at [661, 317] on button "Import Reel" at bounding box center [664, 321] width 119 height 31
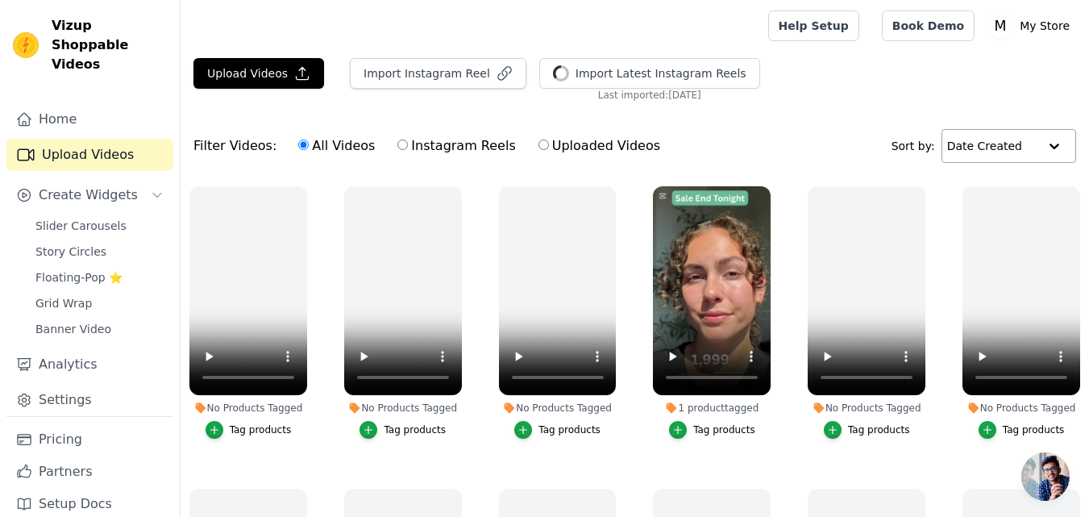
click at [430, 145] on label "Instagram Reels" at bounding box center [456, 145] width 119 height 21
click at [408, 145] on input "Instagram Reels" at bounding box center [403, 144] width 10 height 10
radio input "true"
click at [772, 273] on div "1 product tagged Tag products" at bounding box center [711, 315] width 135 height 277
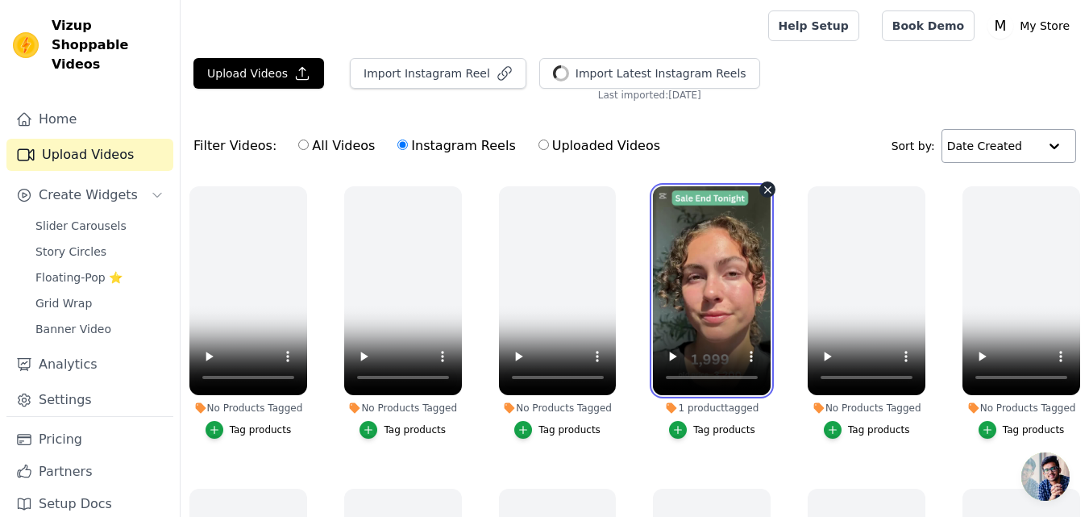
click at [749, 274] on video at bounding box center [712, 290] width 118 height 209
click at [747, 274] on video at bounding box center [712, 290] width 118 height 209
drag, startPoint x: 667, startPoint y: 269, endPoint x: 100, endPoint y: 217, distance: 569.3
click at [90, 222] on div "Vizup Shoppable Videos Home Upload Videos Create Widgets Slider Carousels Story…" at bounding box center [544, 340] width 1089 height 681
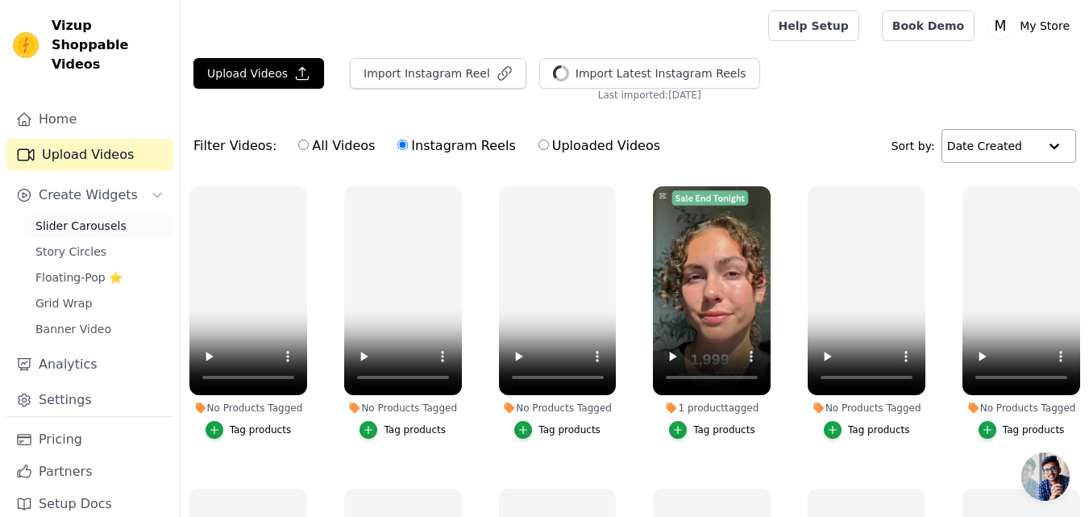
click at [89, 218] on span "Slider Carousels" at bounding box center [80, 226] width 91 height 16
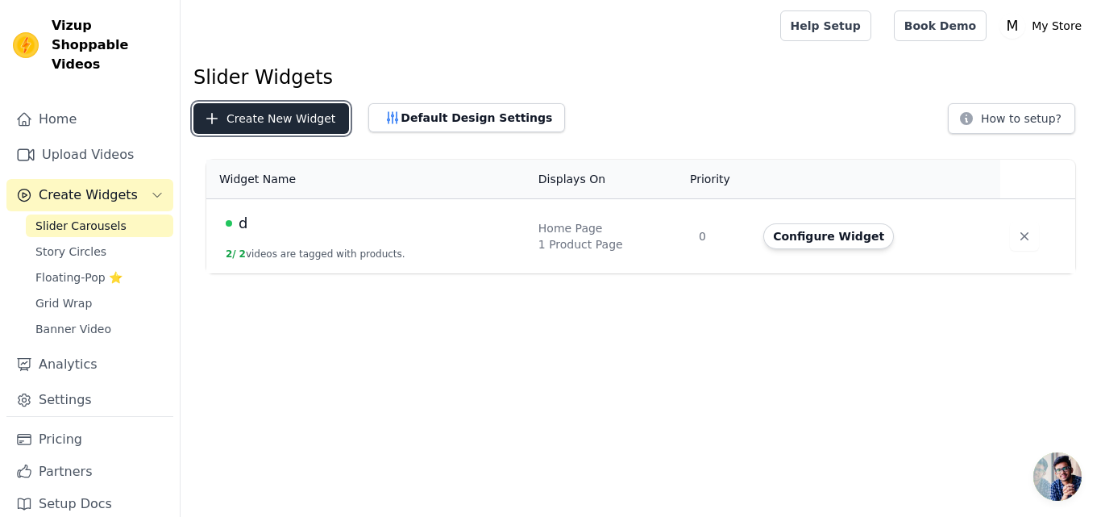
click at [292, 114] on button "Create New Widget" at bounding box center [272, 118] width 156 height 31
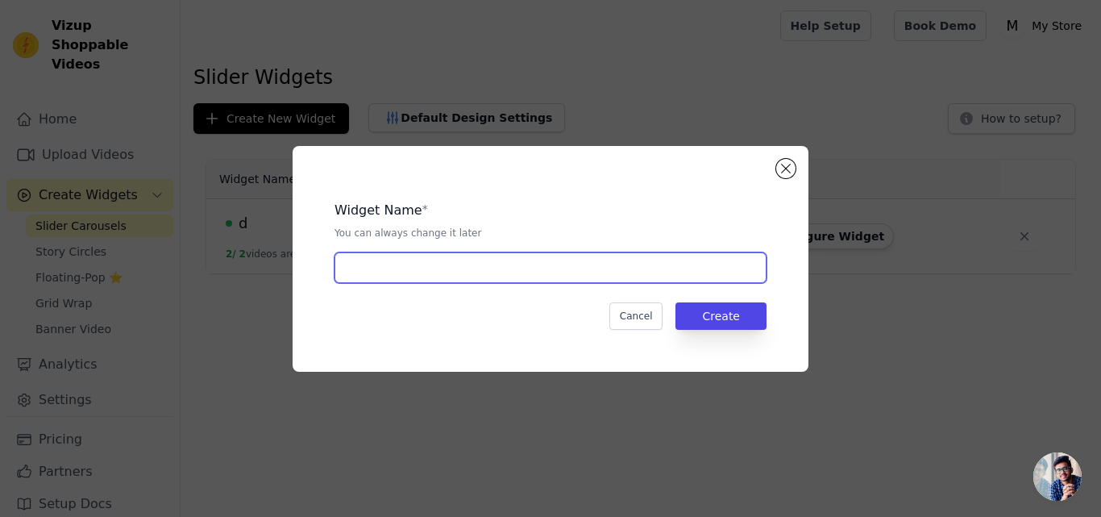
click at [468, 255] on input "text" at bounding box center [551, 267] width 432 height 31
type input "AAA"
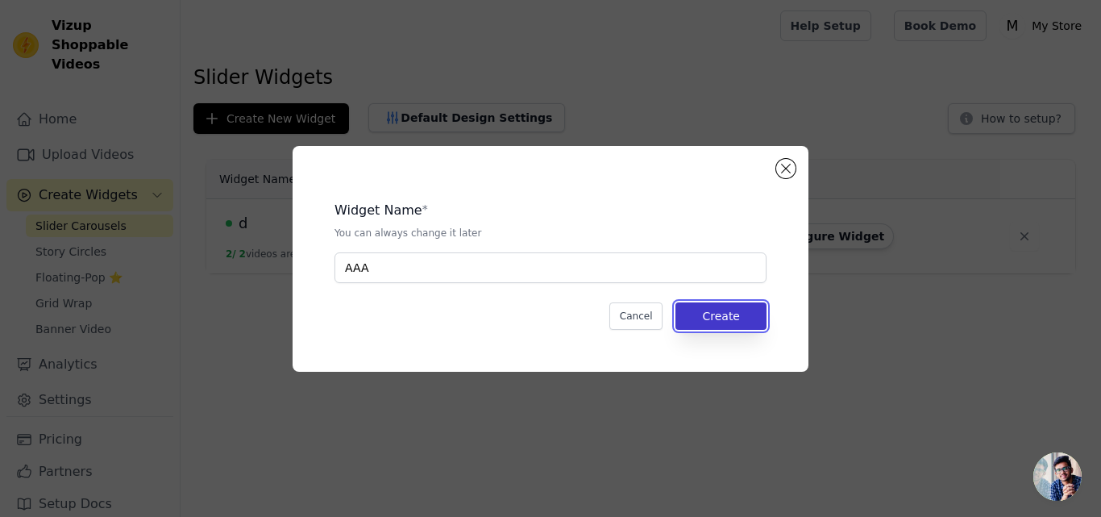
click at [737, 321] on button "Create" at bounding box center [721, 315] width 91 height 27
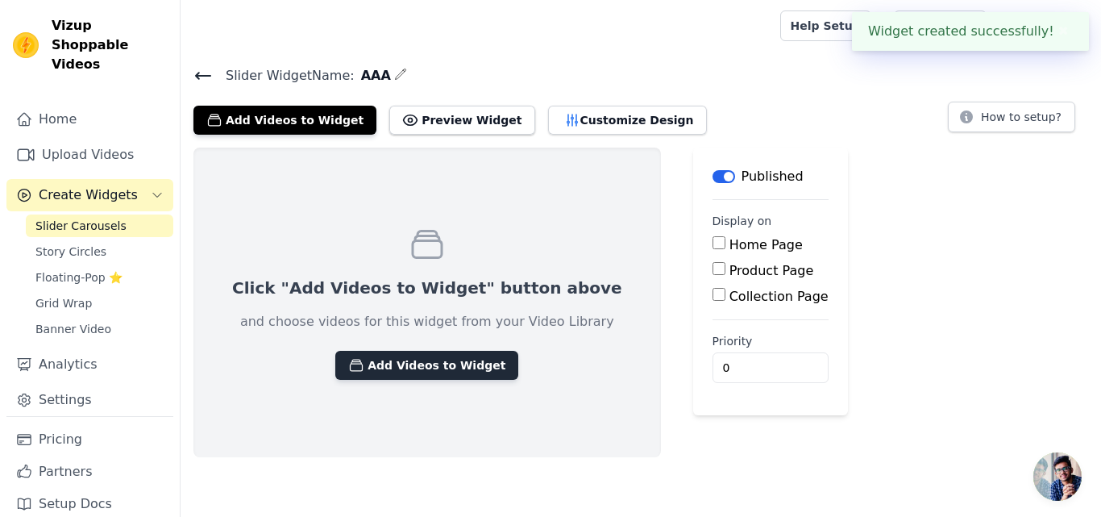
click at [443, 370] on button "Add Videos to Widget" at bounding box center [426, 365] width 183 height 29
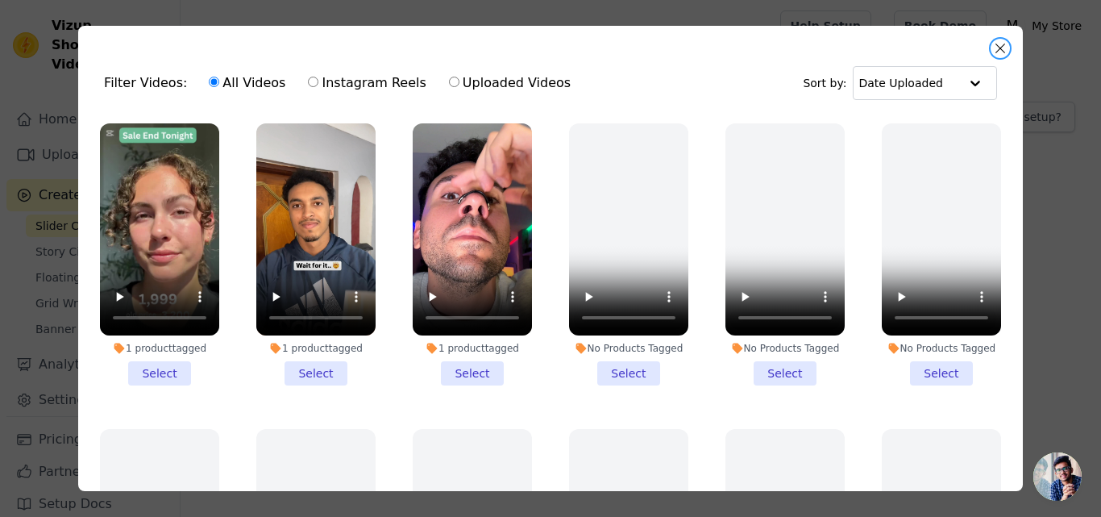
click at [1005, 46] on button "Close modal" at bounding box center [1000, 48] width 19 height 19
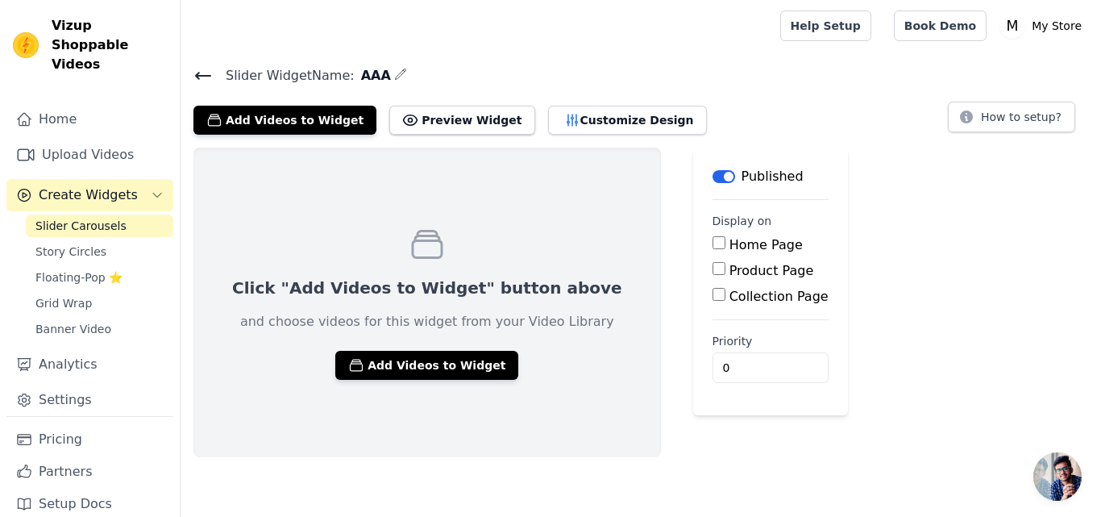
click at [209, 75] on icon at bounding box center [203, 76] width 15 height 6
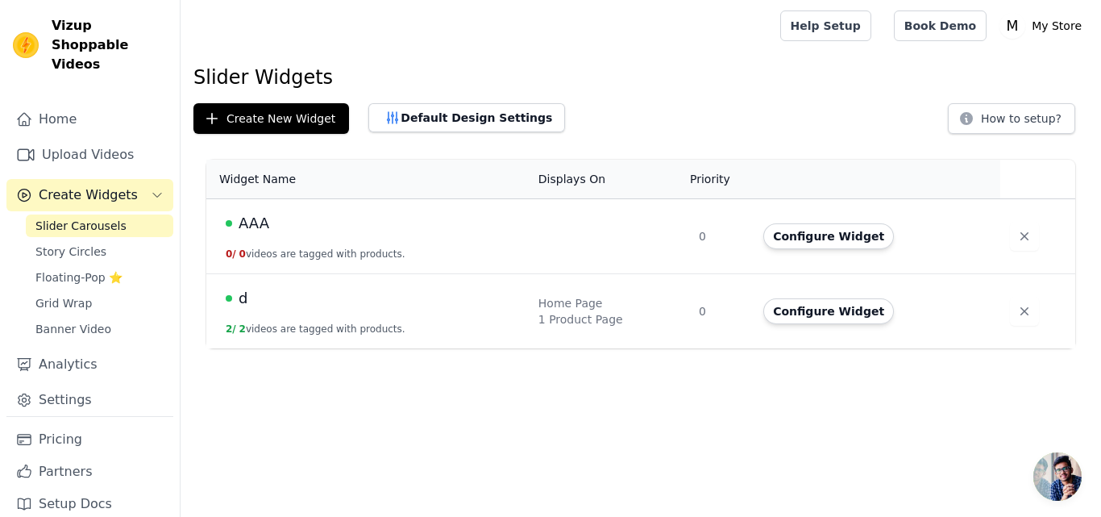
click at [306, 330] on button "2 / 2 videos are tagged with products." at bounding box center [316, 329] width 180 height 13
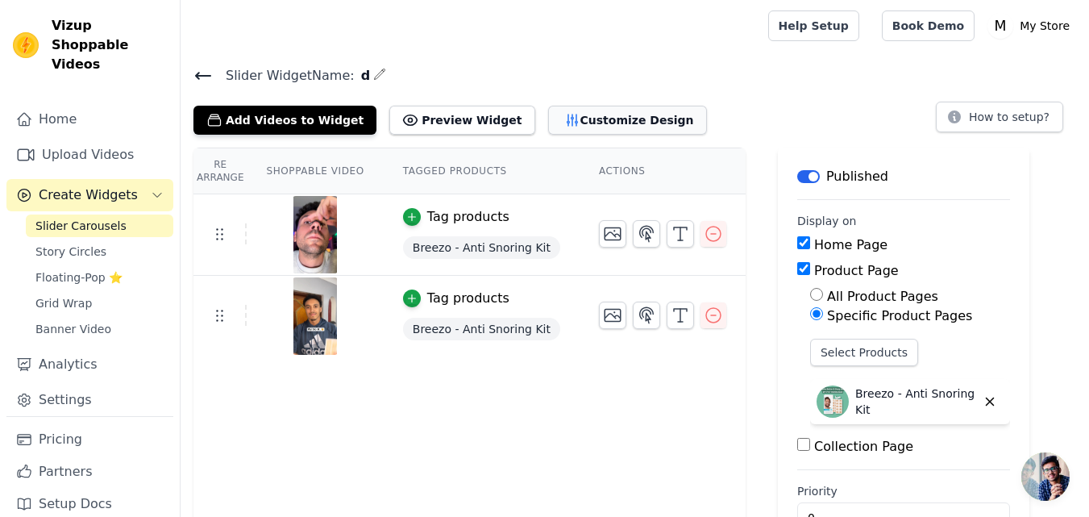
click at [561, 121] on button "Customize Design" at bounding box center [627, 120] width 159 height 29
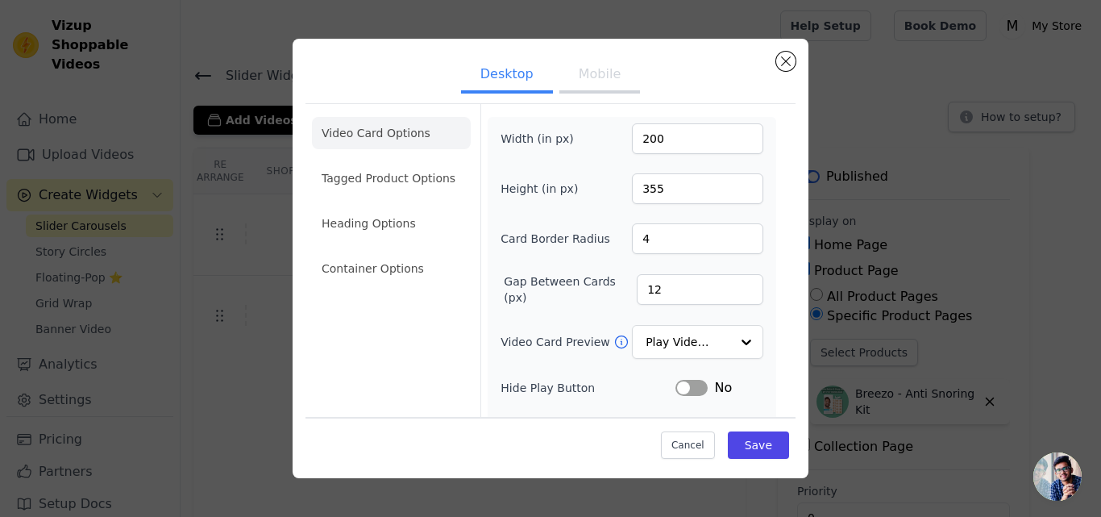
click at [781, 70] on ul "Desktop Mobile" at bounding box center [551, 76] width 490 height 48
click at [785, 53] on button "Close modal" at bounding box center [785, 61] width 19 height 19
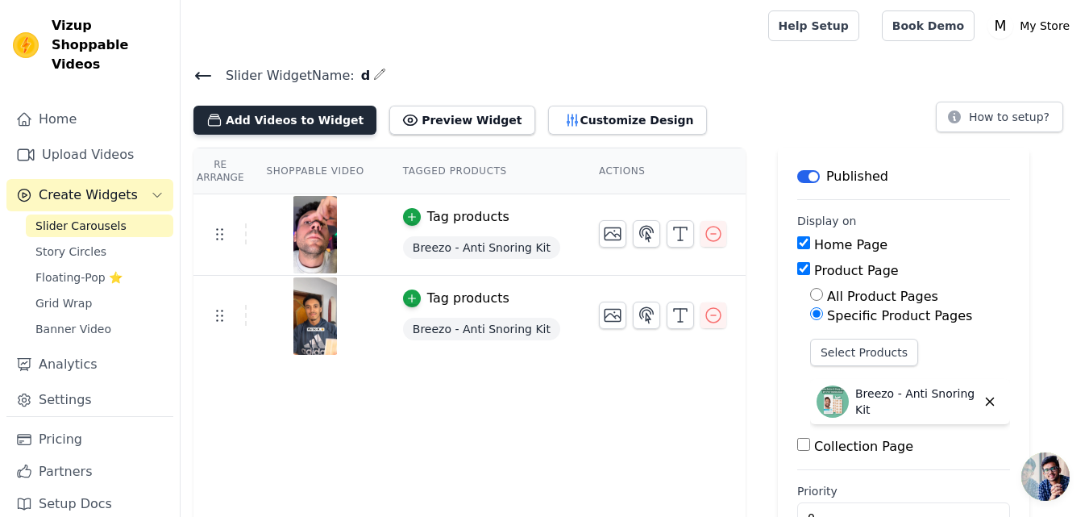
click at [321, 128] on button "Add Videos to Widget" at bounding box center [285, 120] width 183 height 29
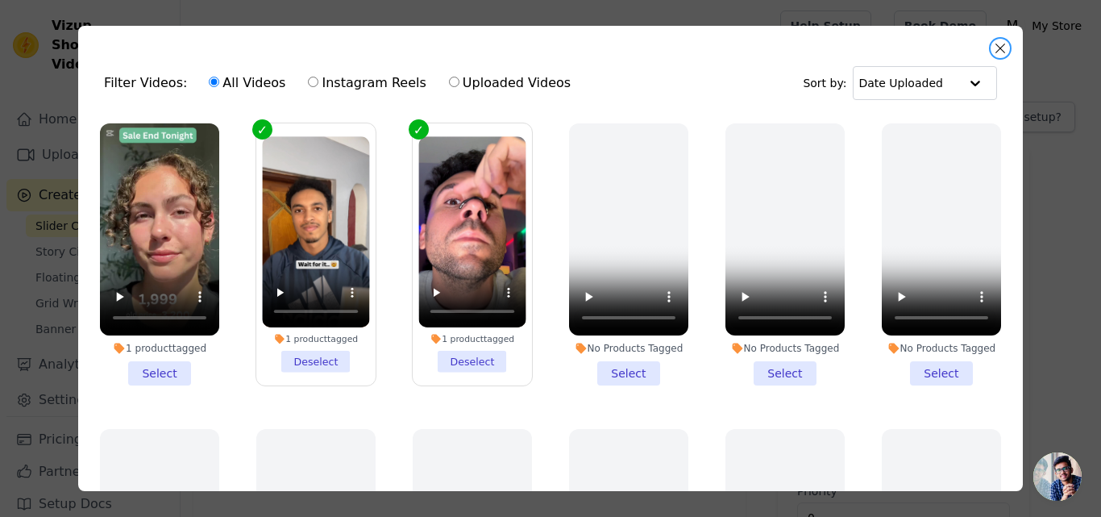
click at [1004, 52] on button "Close modal" at bounding box center [1000, 48] width 19 height 19
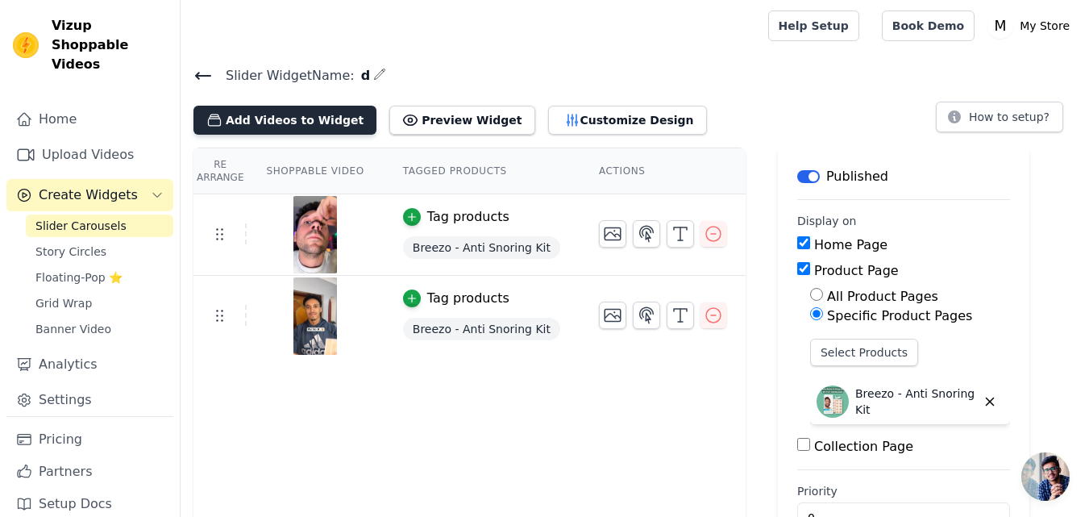
click at [264, 109] on button "Add Videos to Widget" at bounding box center [285, 120] width 183 height 29
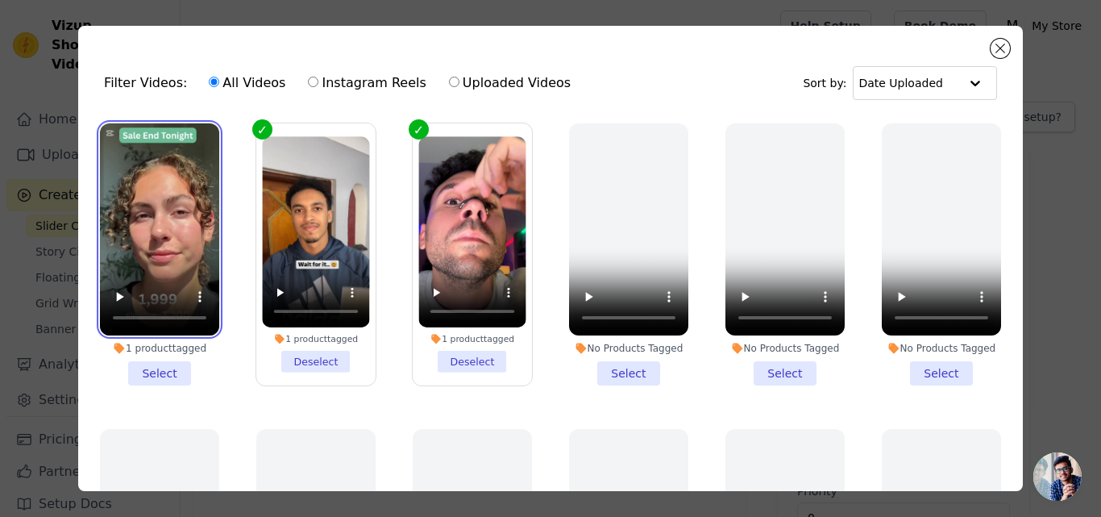
click at [151, 238] on video at bounding box center [159, 229] width 119 height 212
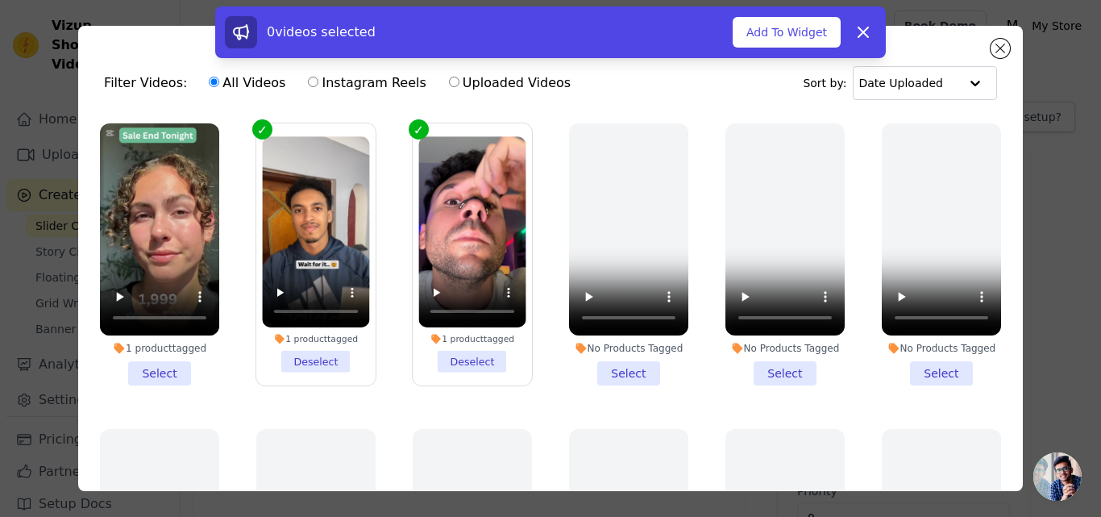
click at [165, 368] on li "1 product tagged Select" at bounding box center [159, 254] width 119 height 262
click at [0, 0] on input "1 product tagged Select" at bounding box center [0, 0] width 0 height 0
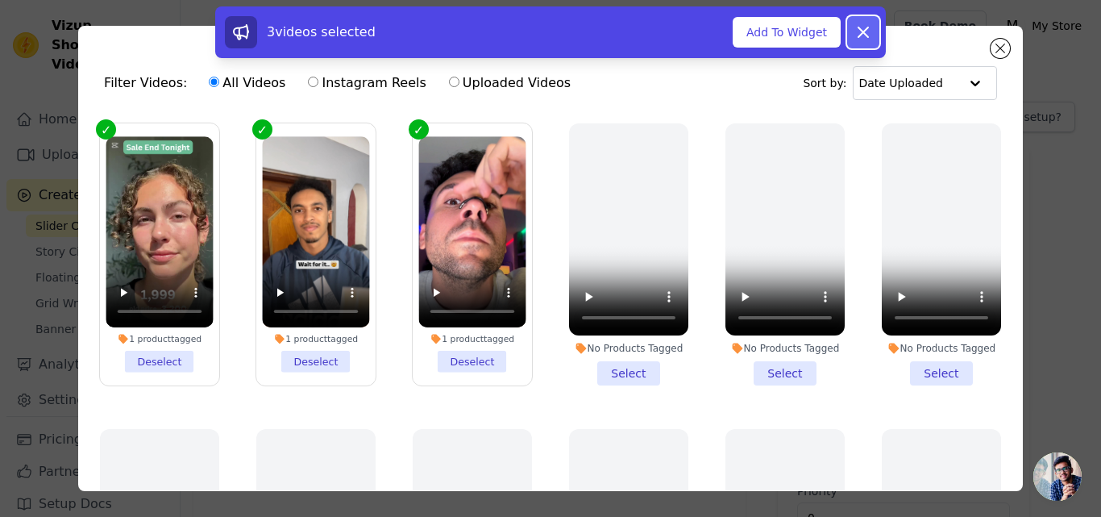
click at [860, 31] on icon at bounding box center [863, 32] width 19 height 19
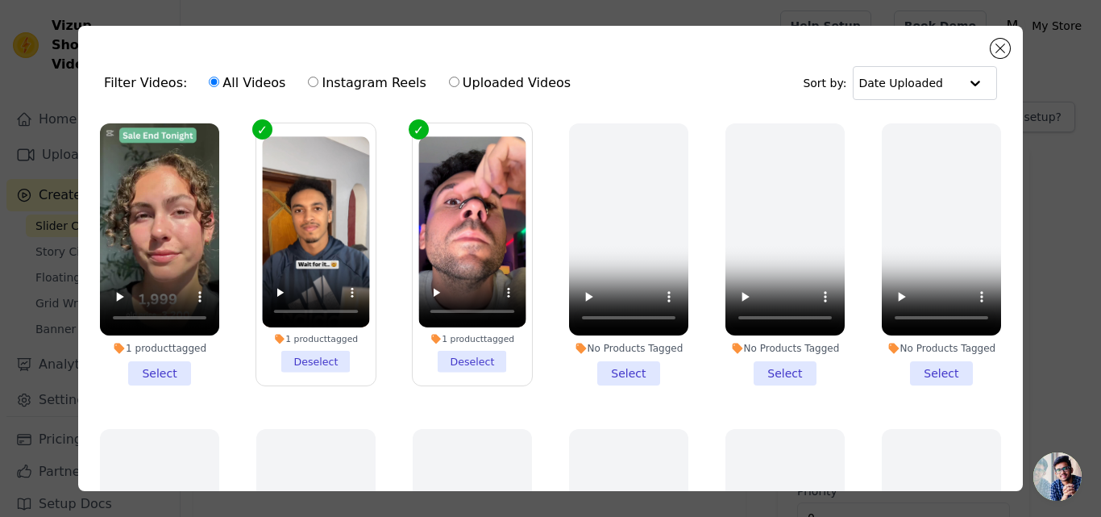
click at [158, 373] on li "1 product tagged Select" at bounding box center [159, 254] width 119 height 262
click at [0, 0] on input "1 product tagged Select" at bounding box center [0, 0] width 0 height 0
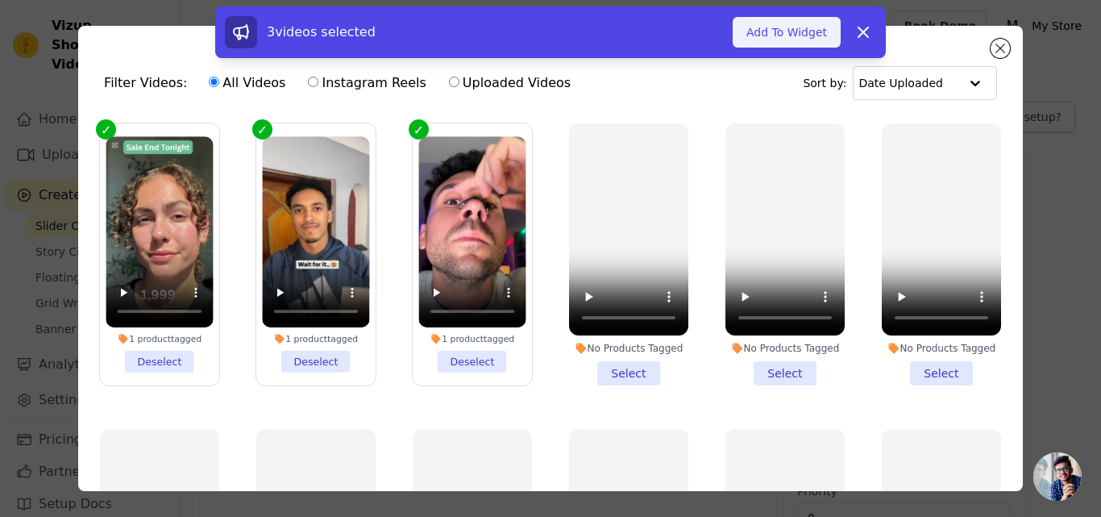
click at [799, 44] on button "Add To Widget" at bounding box center [787, 32] width 108 height 31
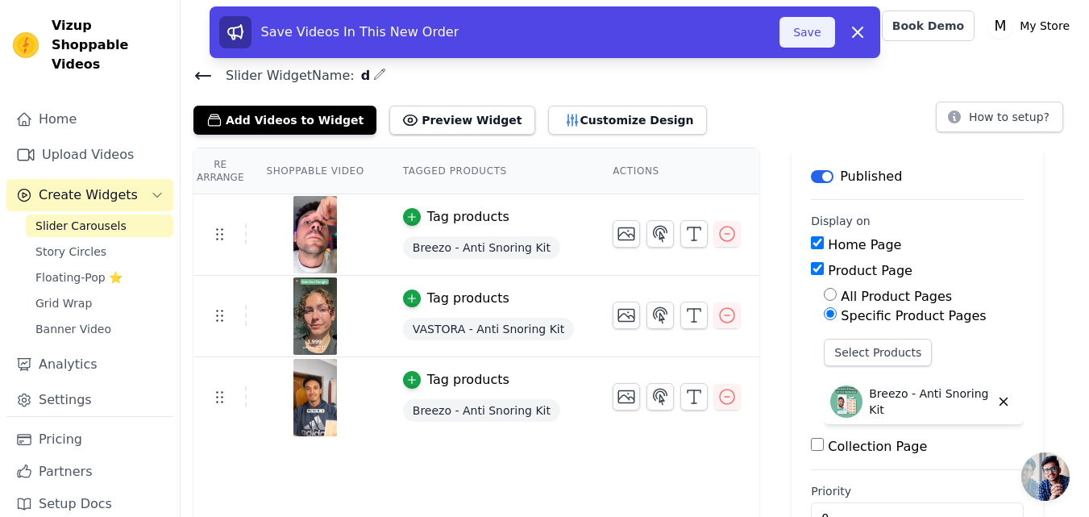
click at [806, 43] on button "Save" at bounding box center [807, 32] width 55 height 31
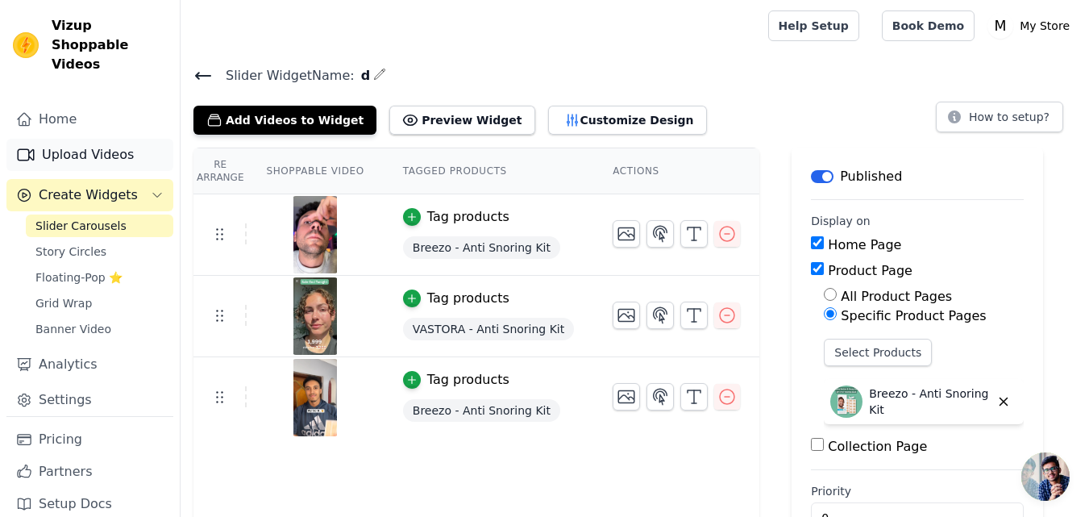
click at [91, 140] on link "Upload Videos" at bounding box center [89, 155] width 167 height 32
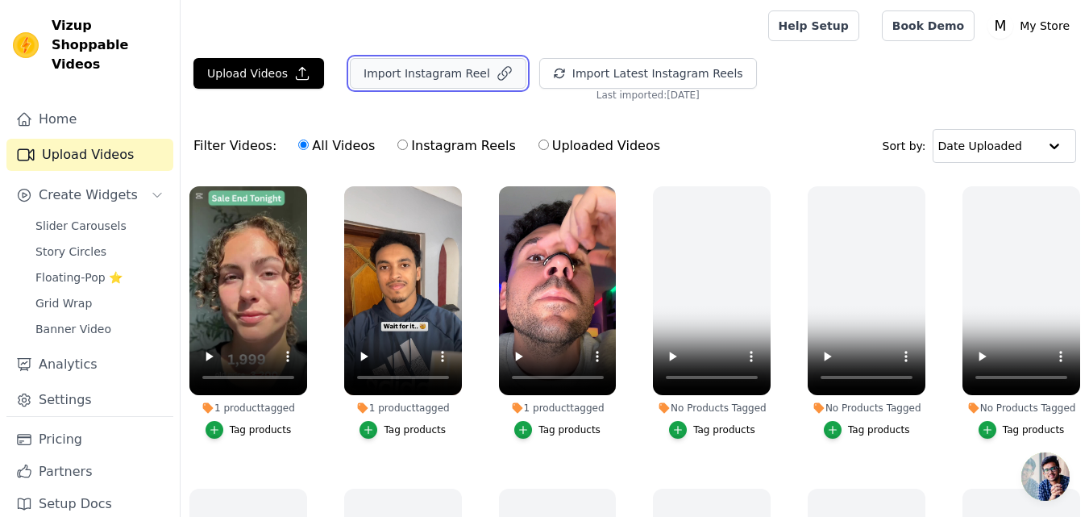
click at [454, 61] on button "Import Instagram Reel" at bounding box center [438, 73] width 177 height 31
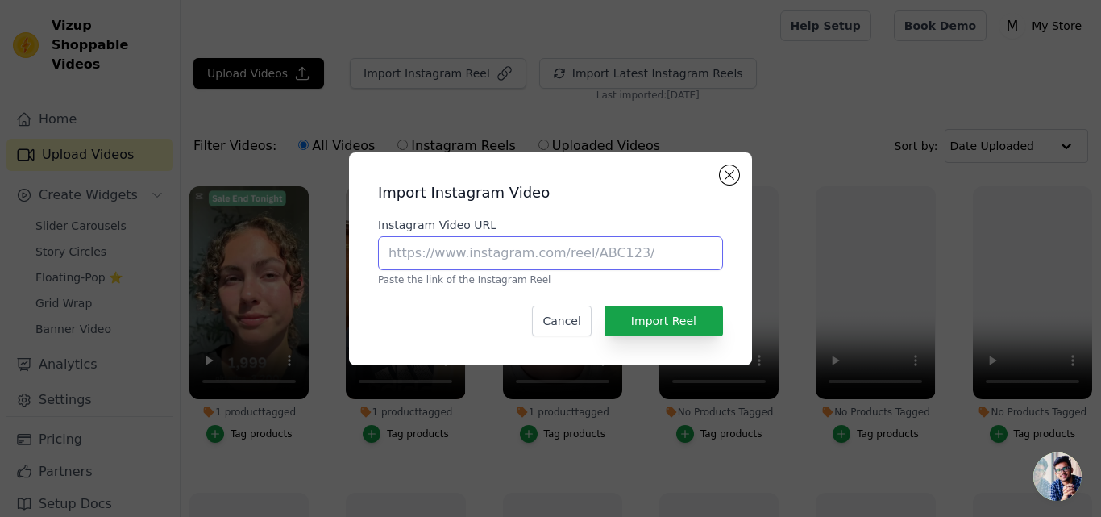
click at [496, 258] on input "Instagram Video URL" at bounding box center [550, 253] width 345 height 34
paste input "https://www.instagram.com/reel/DNqBZu9q7XZ/?igsh=MTNmeDJ5ZW02cXIxNA=="
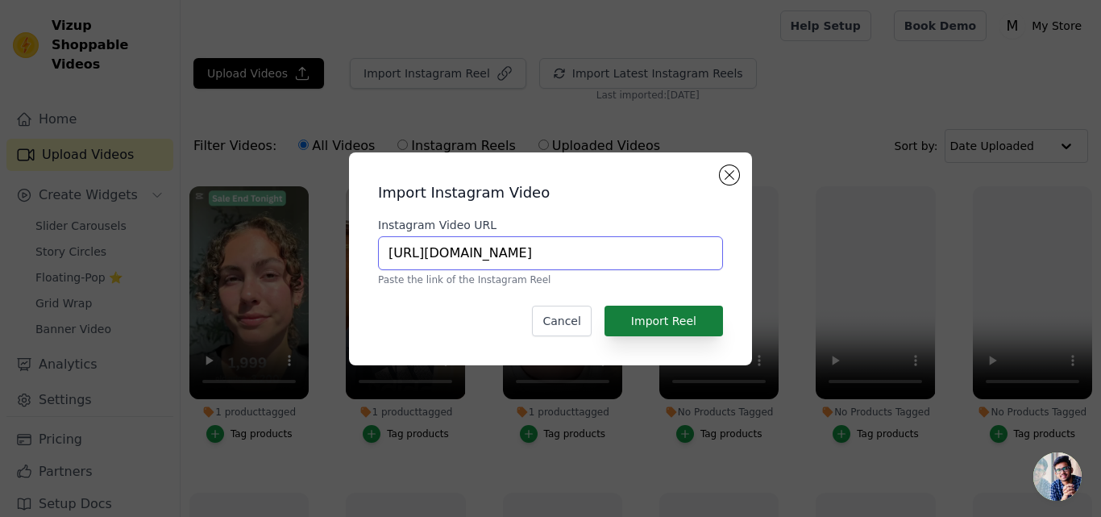
type input "https://www.instagram.com/reel/DNqBZu9q7XZ/?igsh=MTNmeDJ5ZW02cXIxNA=="
click at [681, 308] on button "Import Reel" at bounding box center [664, 321] width 119 height 31
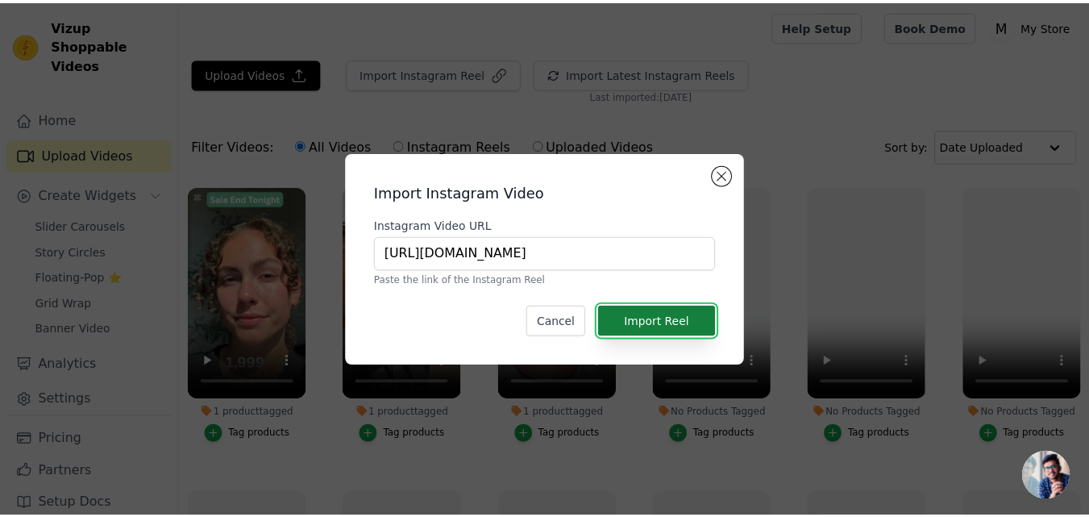
scroll to position [0, 0]
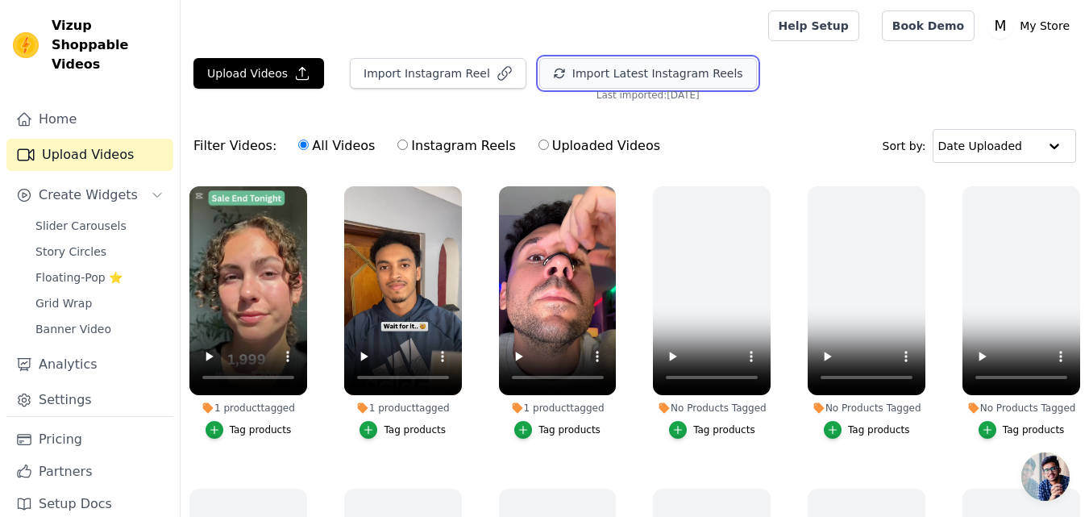
click at [606, 71] on button "Import Latest Instagram Reels" at bounding box center [648, 73] width 218 height 31
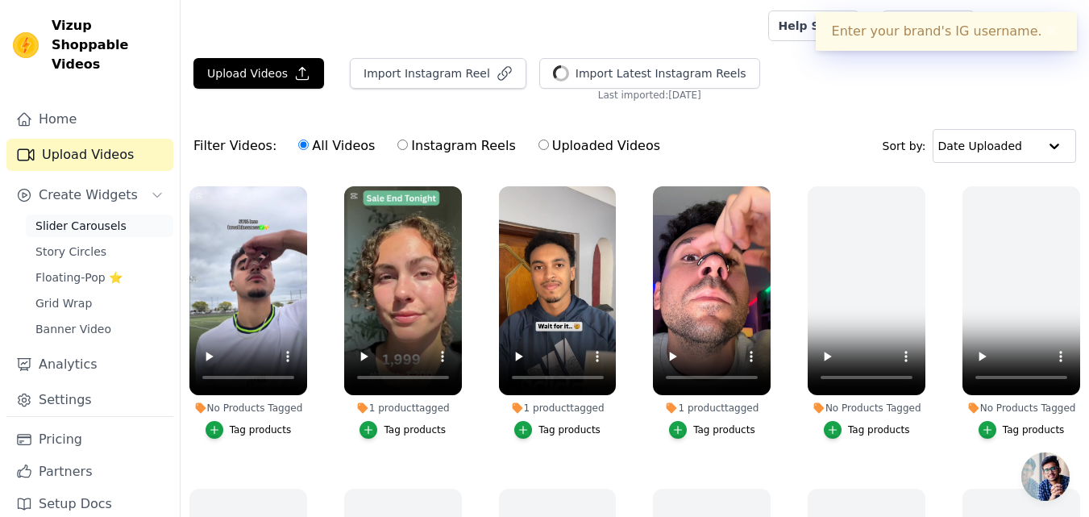
click at [74, 218] on span "Slider Carousels" at bounding box center [80, 226] width 91 height 16
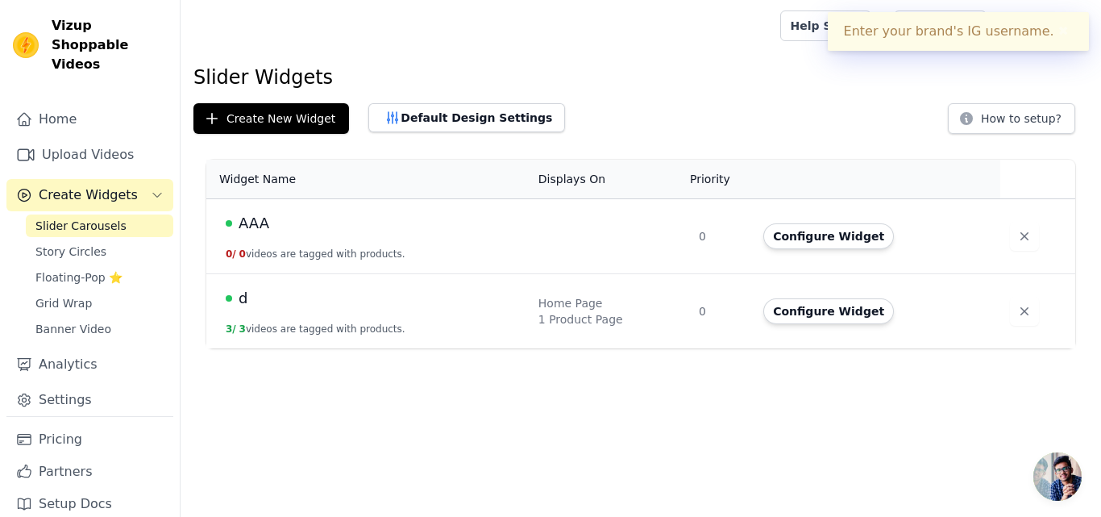
click at [292, 300] on div "d" at bounding box center [372, 298] width 293 height 23
click at [301, 312] on td "d 3 / 3 videos are tagged with products." at bounding box center [367, 311] width 323 height 75
click at [823, 301] on button "Configure Widget" at bounding box center [829, 311] width 131 height 26
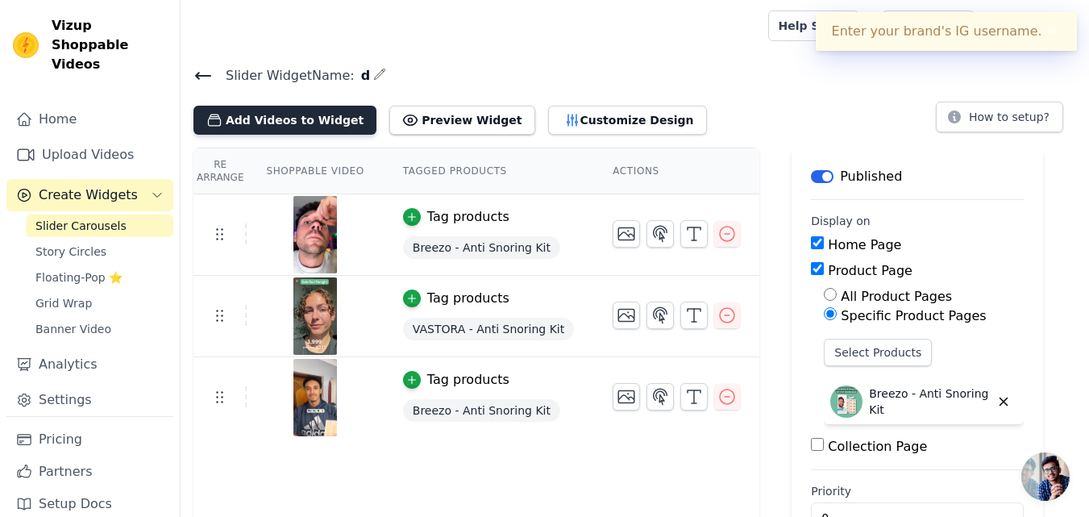
click at [264, 119] on button "Add Videos to Widget" at bounding box center [285, 120] width 183 height 29
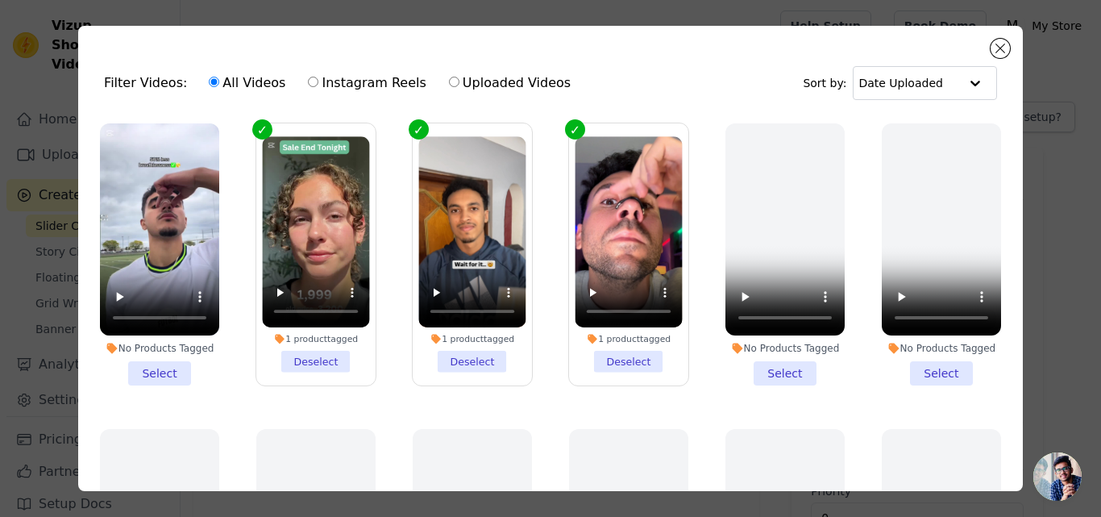
click at [148, 366] on li "No Products Tagged Select" at bounding box center [159, 254] width 119 height 262
click at [0, 0] on input "No Products Tagged Select" at bounding box center [0, 0] width 0 height 0
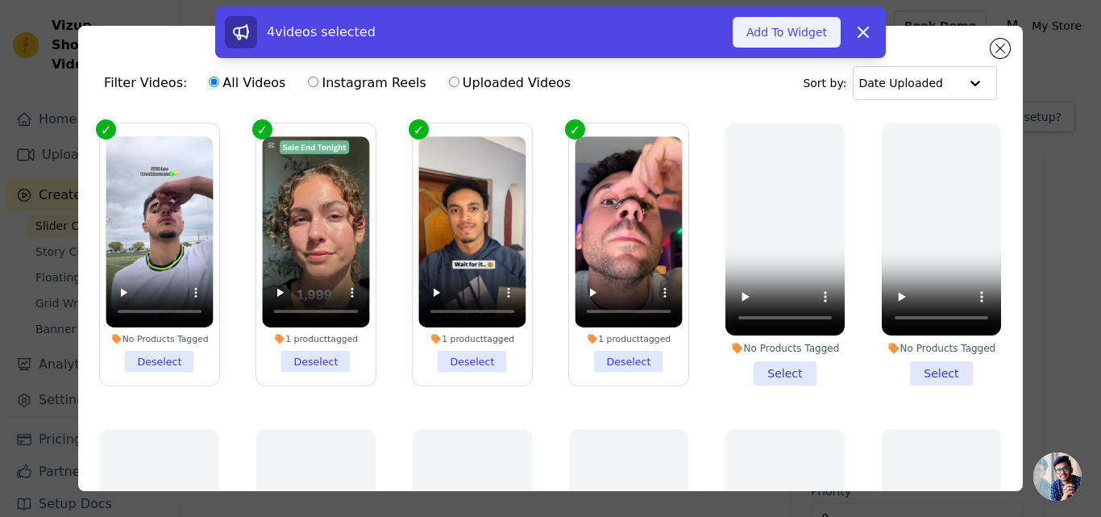
click at [786, 32] on button "Add To Widget" at bounding box center [787, 32] width 108 height 31
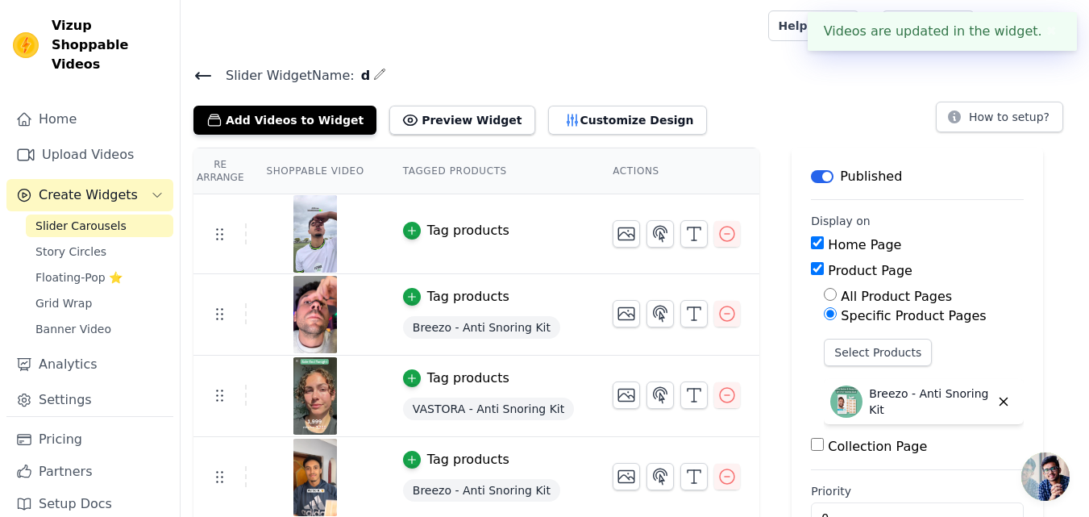
click at [743, 65] on h4 "Slider Widget Name: d" at bounding box center [635, 76] width 883 height 22
click at [1051, 32] on button "✖" at bounding box center [1052, 31] width 19 height 19
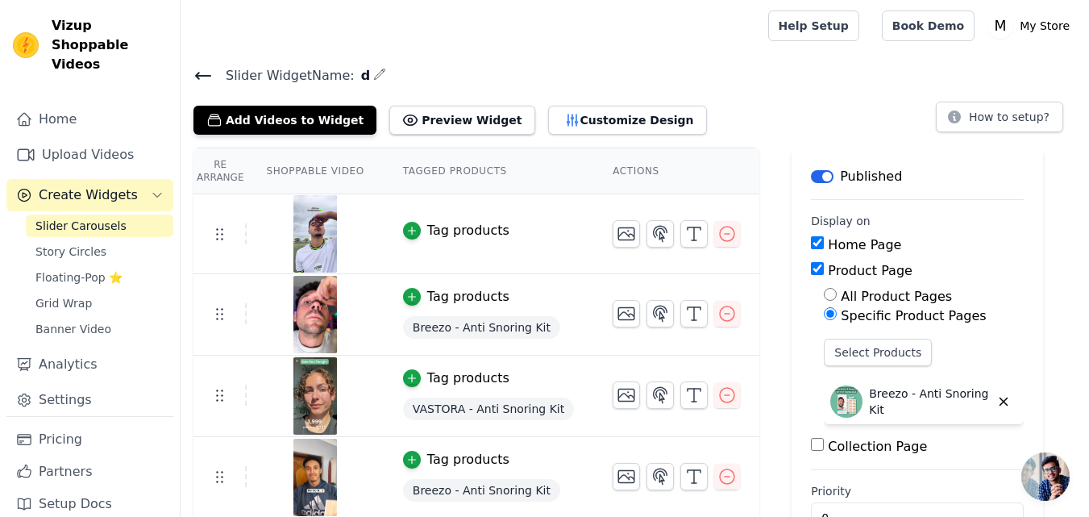
scroll to position [48, 0]
